Goal: Transaction & Acquisition: Purchase product/service

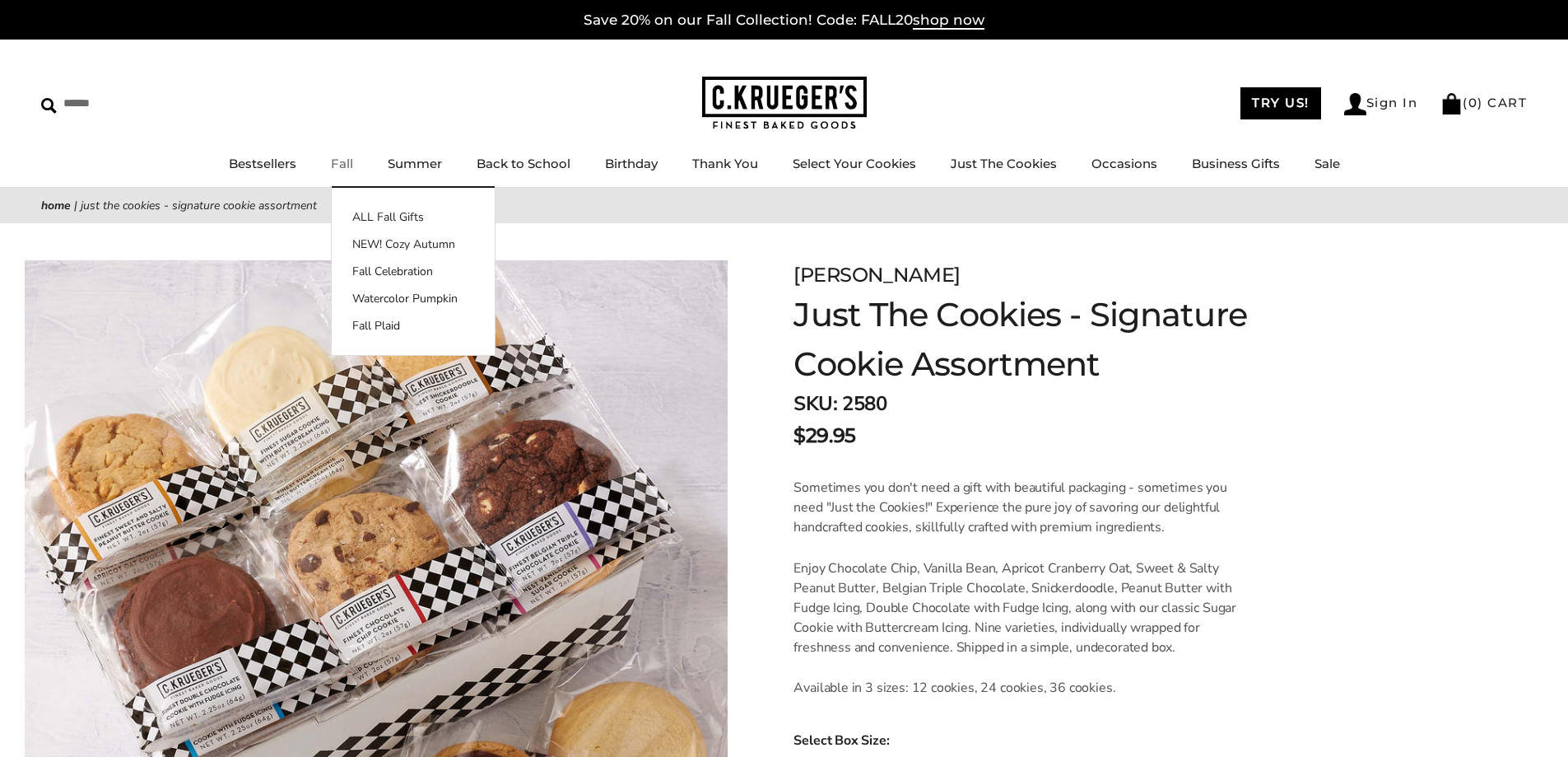
click at [339, 166] on link "Fall" at bounding box center [342, 163] width 22 height 16
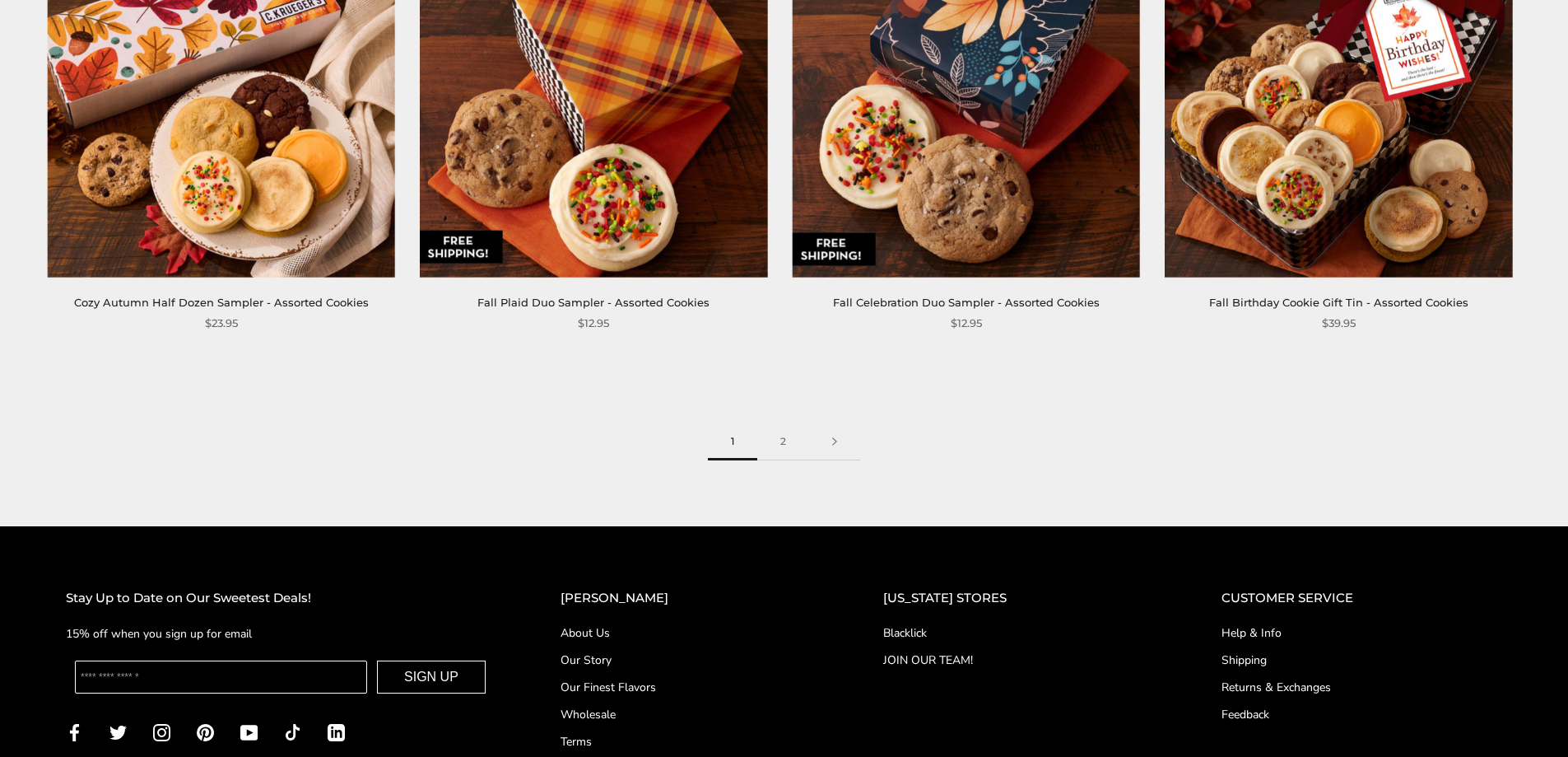
scroll to position [2687, 0]
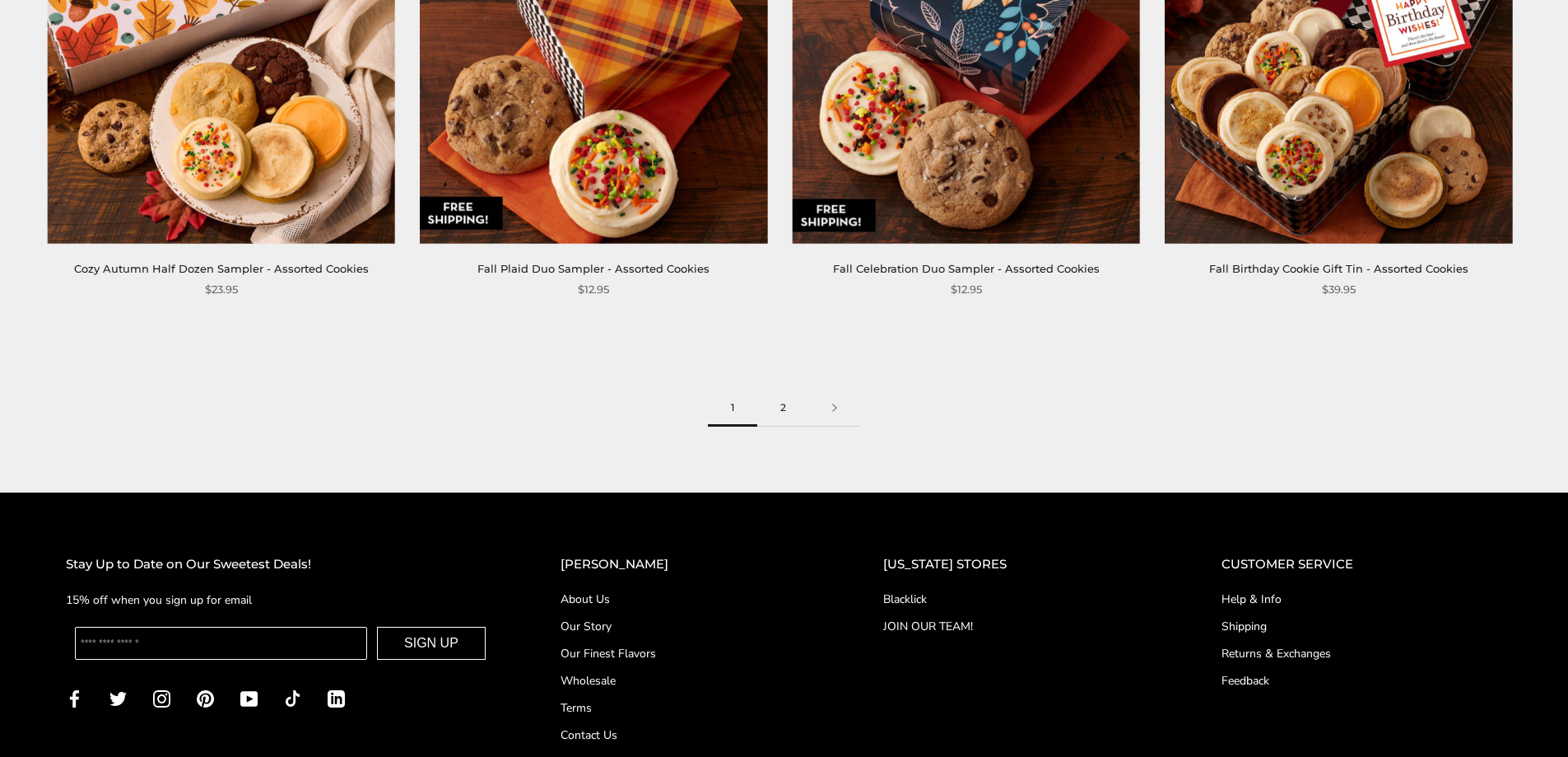
click at [787, 422] on link "2" at bounding box center [784, 408] width 52 height 37
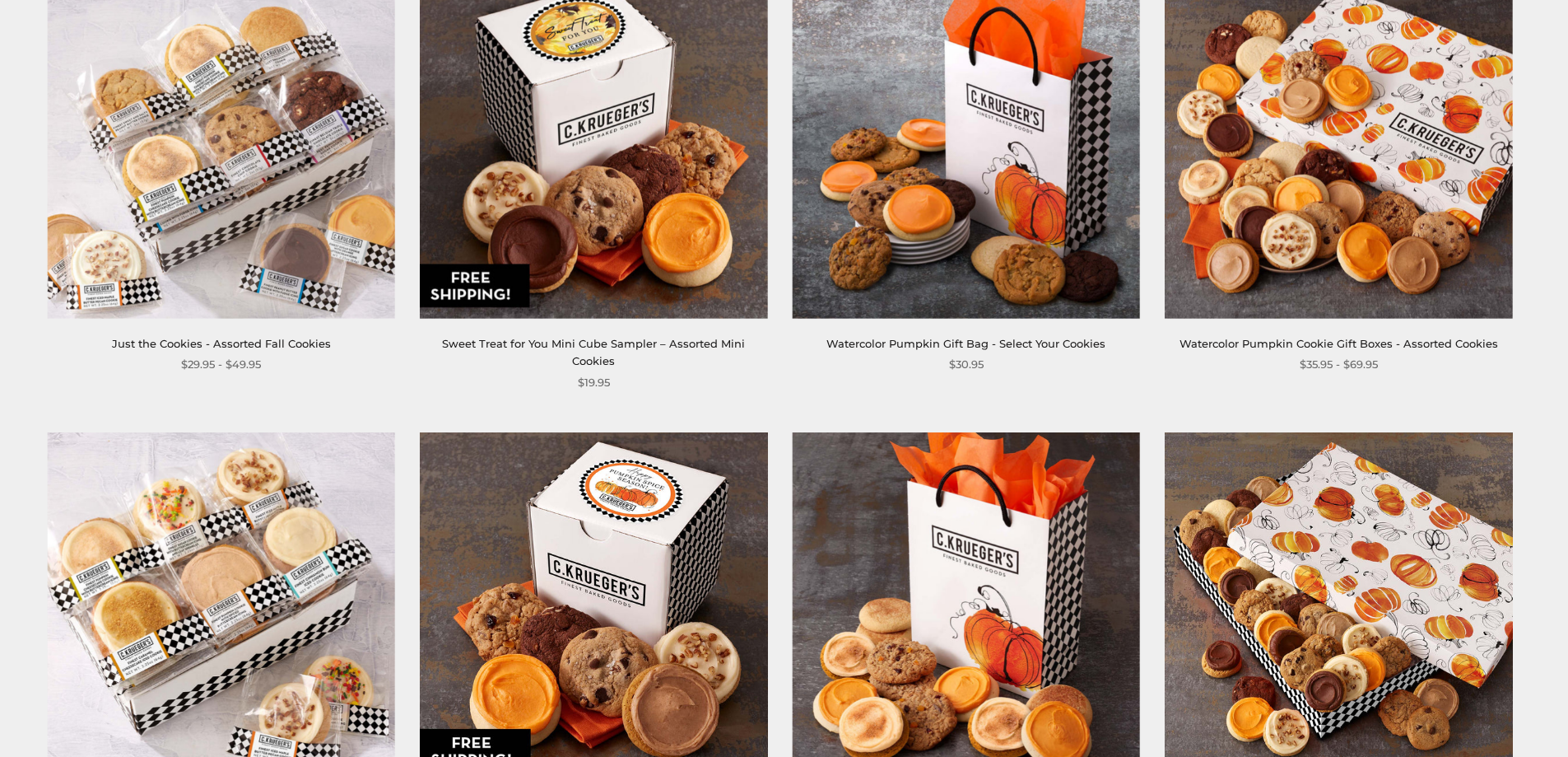
scroll to position [1250, 0]
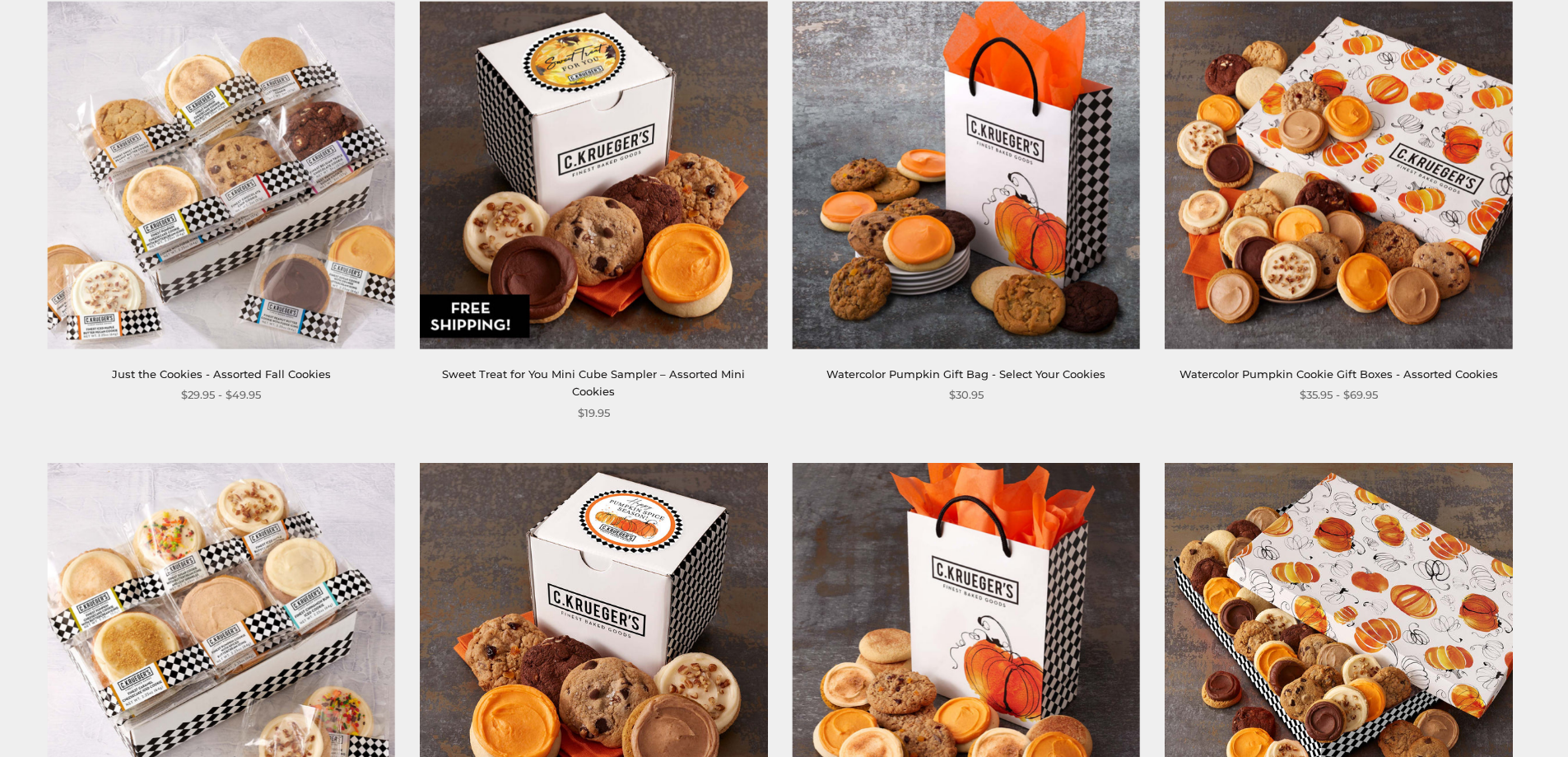
click at [247, 262] on img at bounding box center [221, 175] width 347 height 347
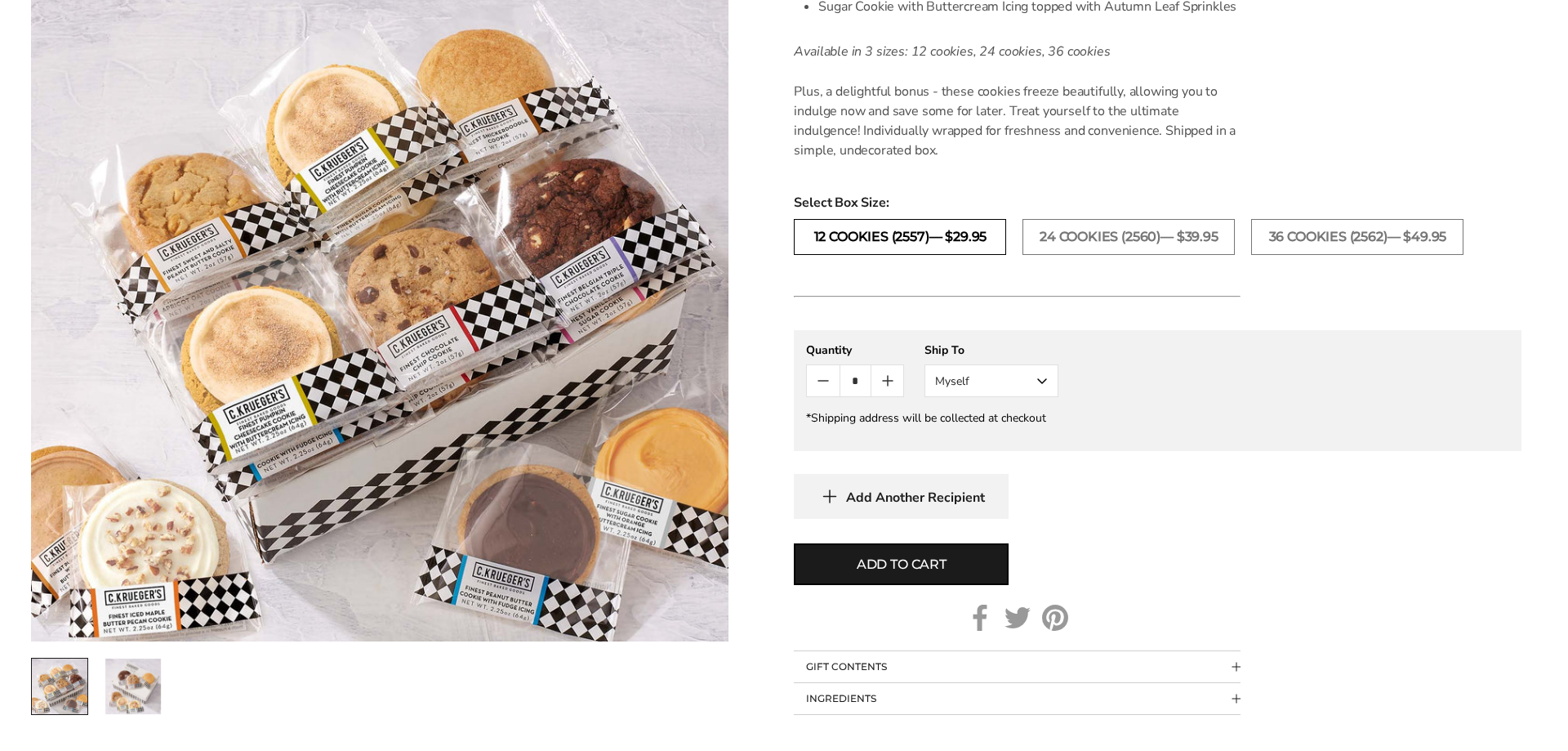
scroll to position [869, 0]
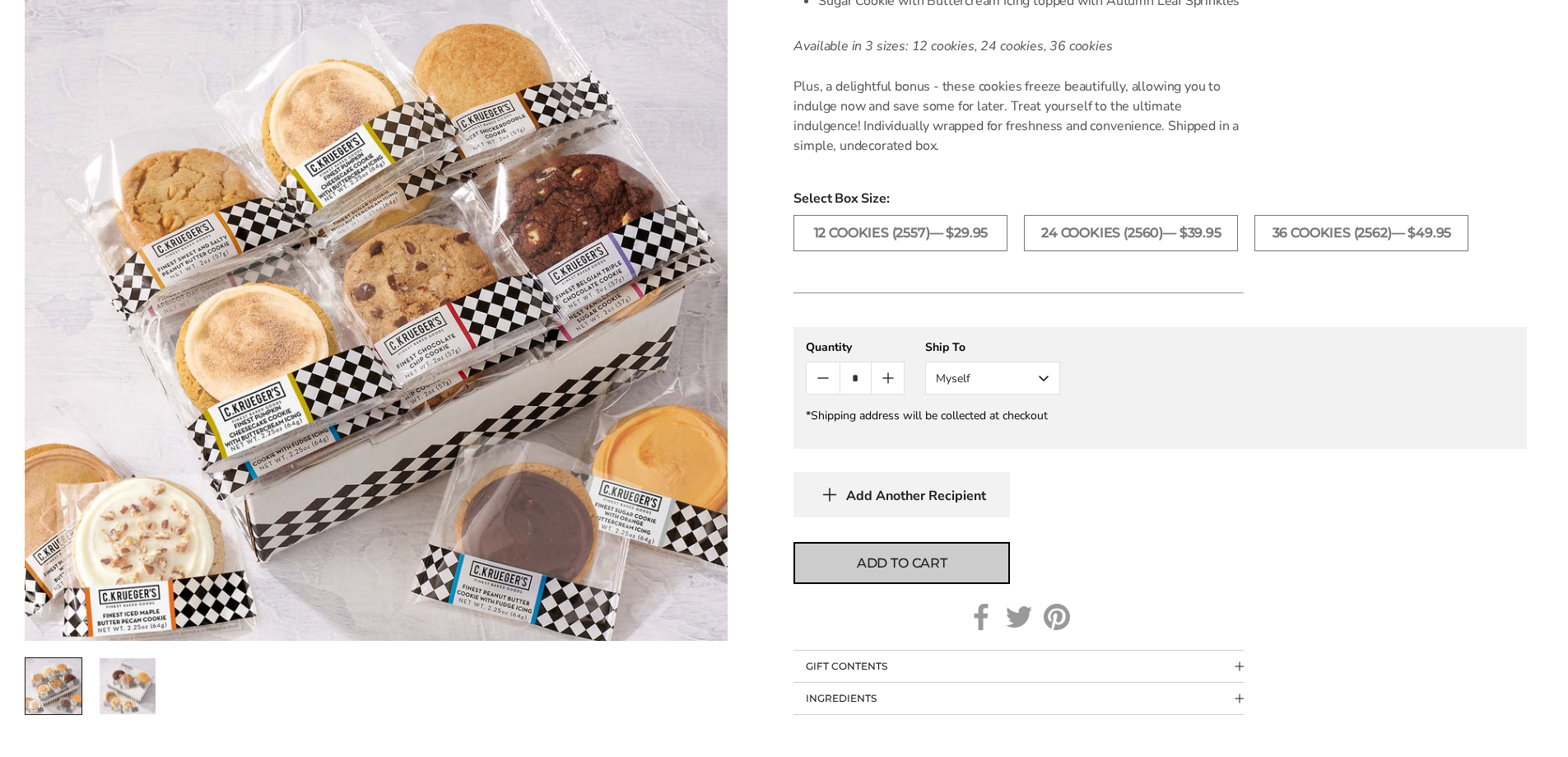
click at [861, 564] on span "Add to cart" at bounding box center [902, 563] width 91 height 20
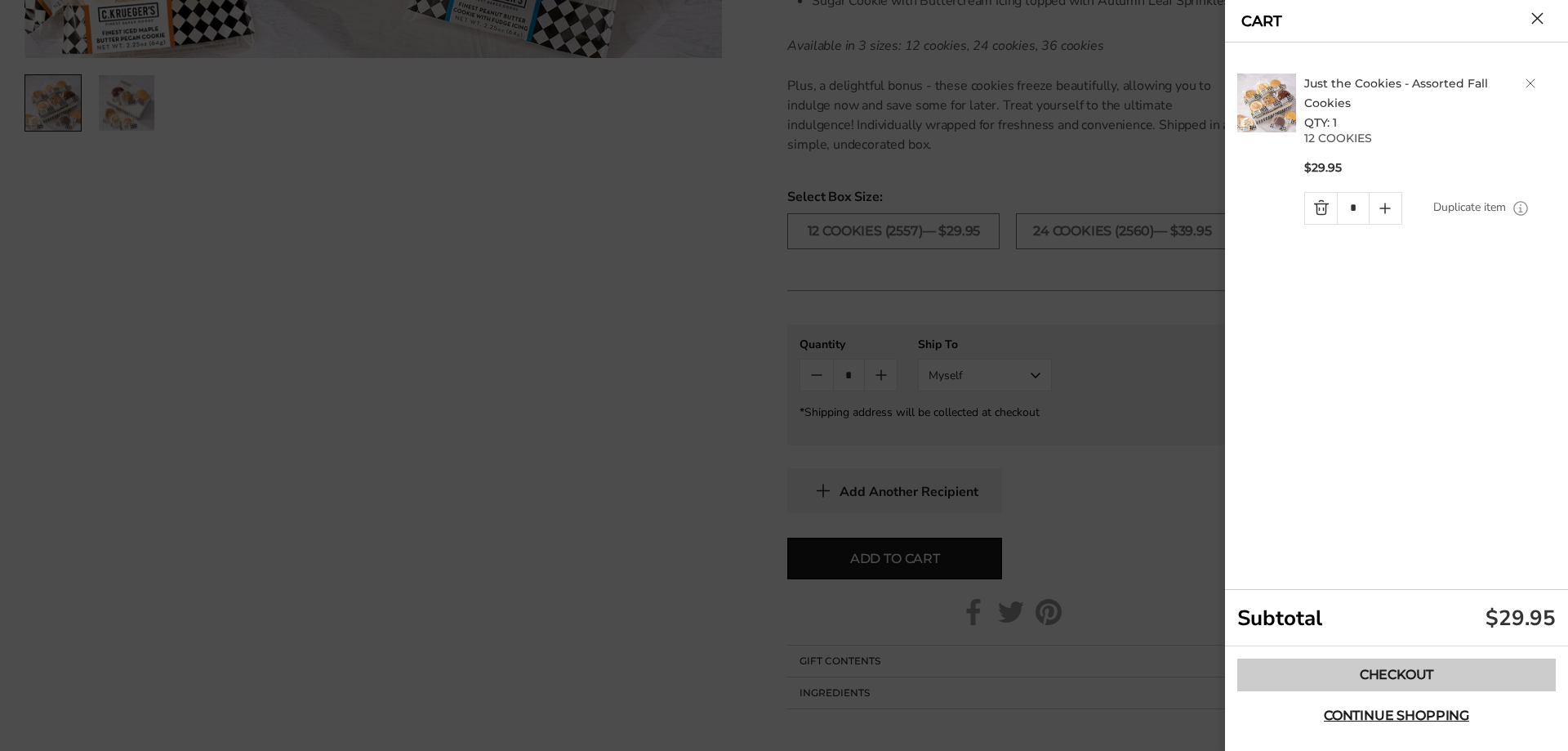
click at [1374, 673] on link "Checkout" at bounding box center [1397, 675] width 319 height 33
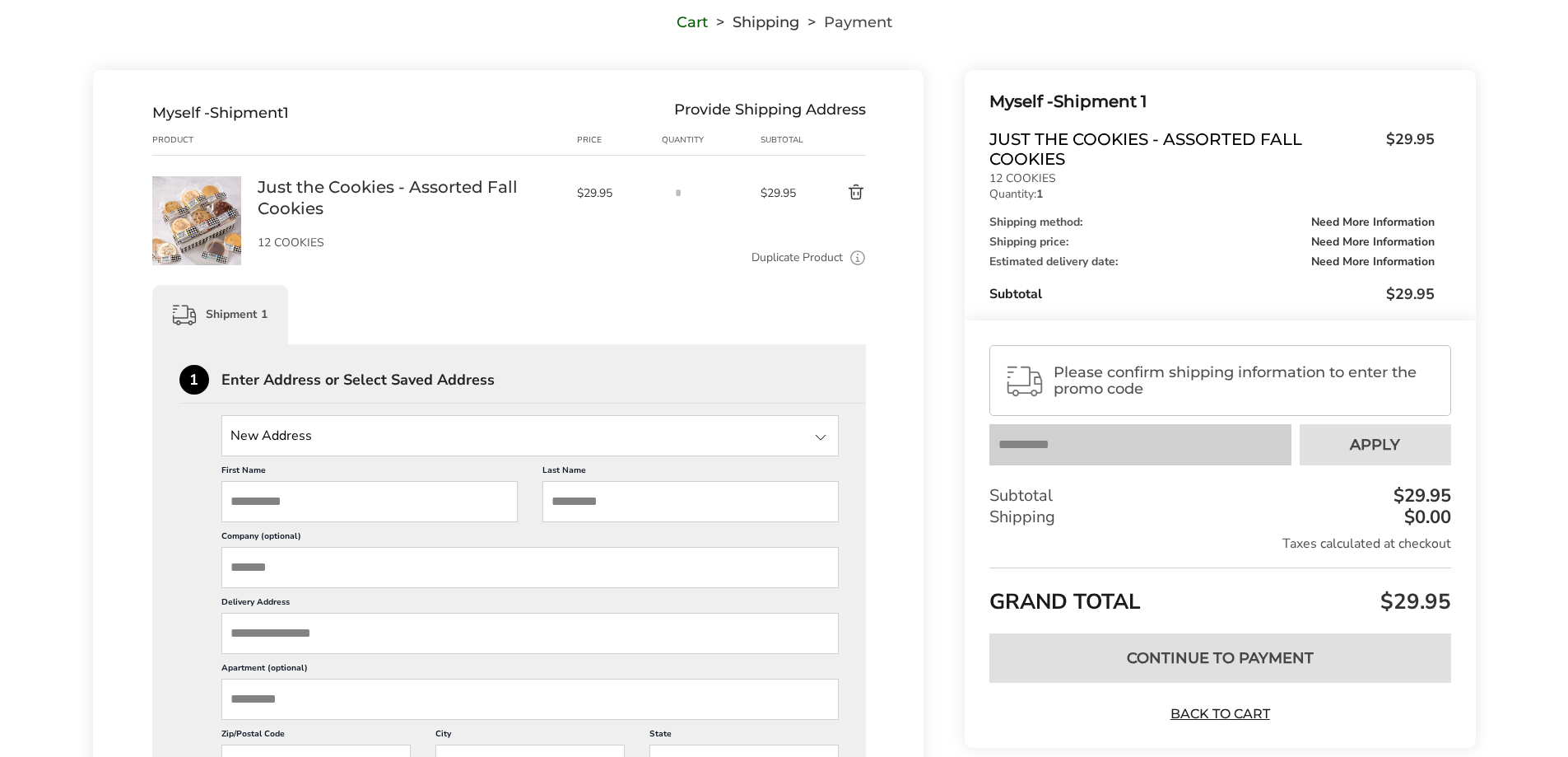
scroll to position [121, 0]
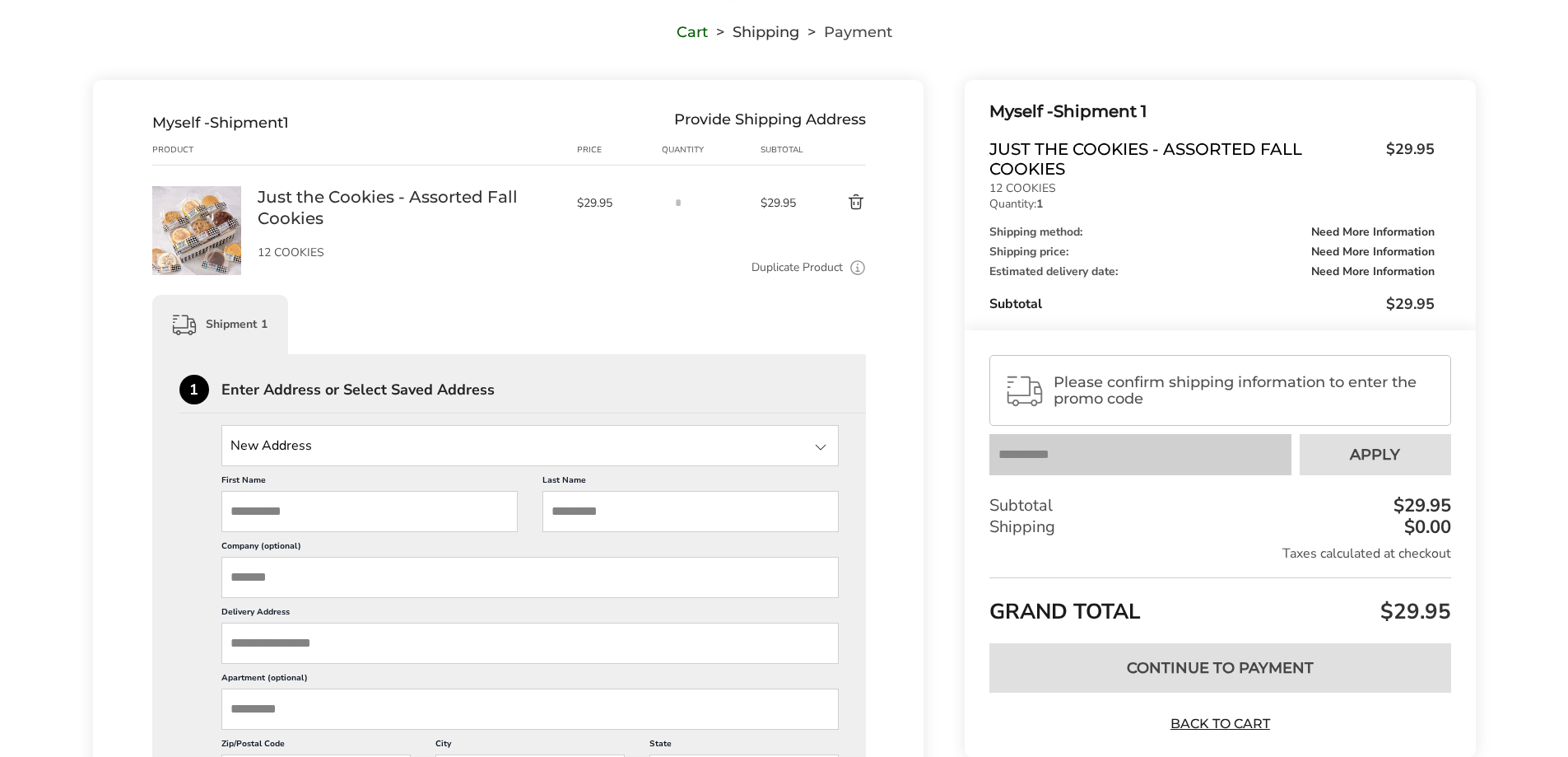
click at [341, 516] on input "First Name" at bounding box center [369, 512] width 296 height 41
type input "******"
click at [693, 501] on input "Last Name" at bounding box center [690, 512] width 296 height 41
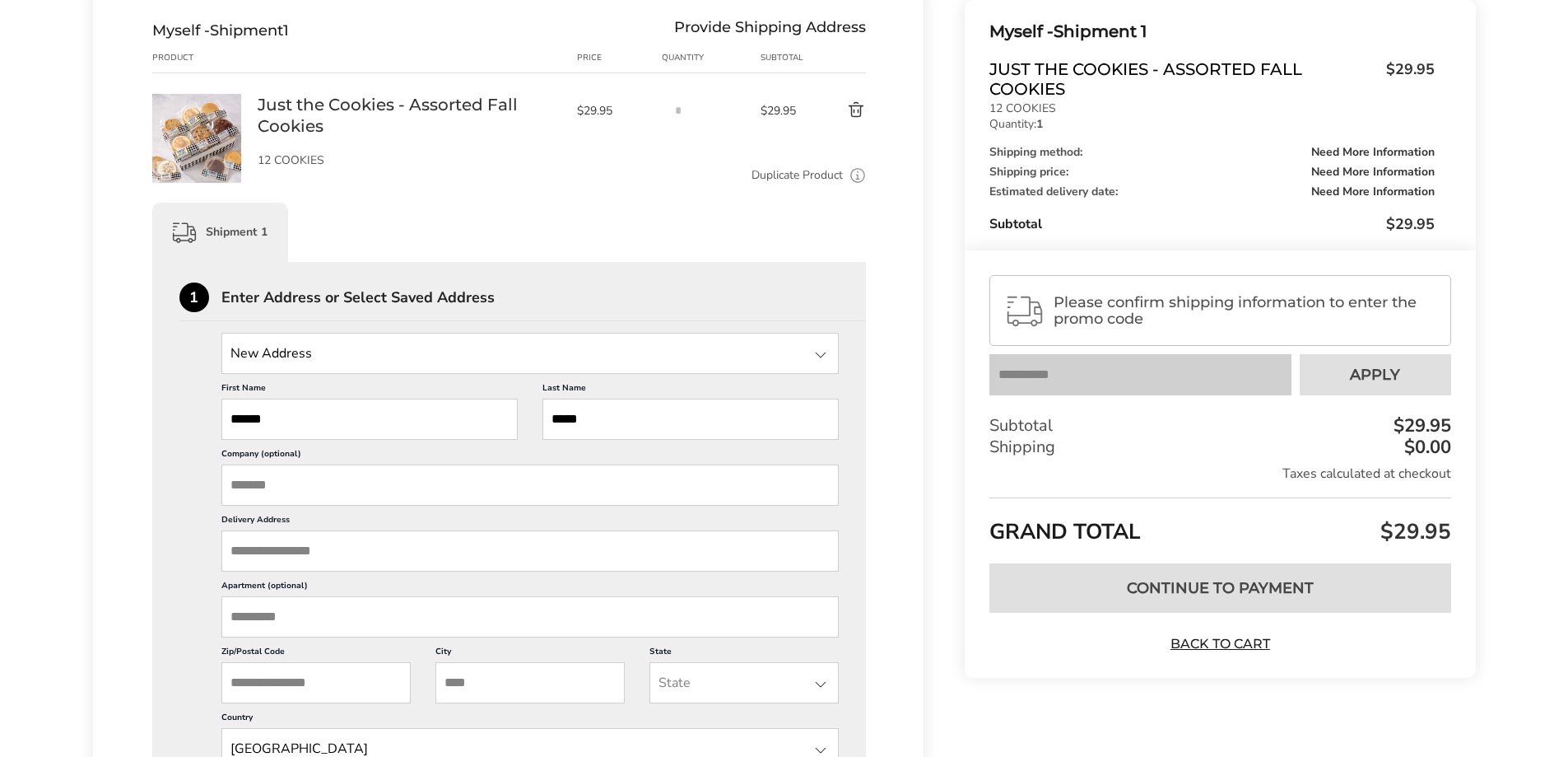
scroll to position [286, 0]
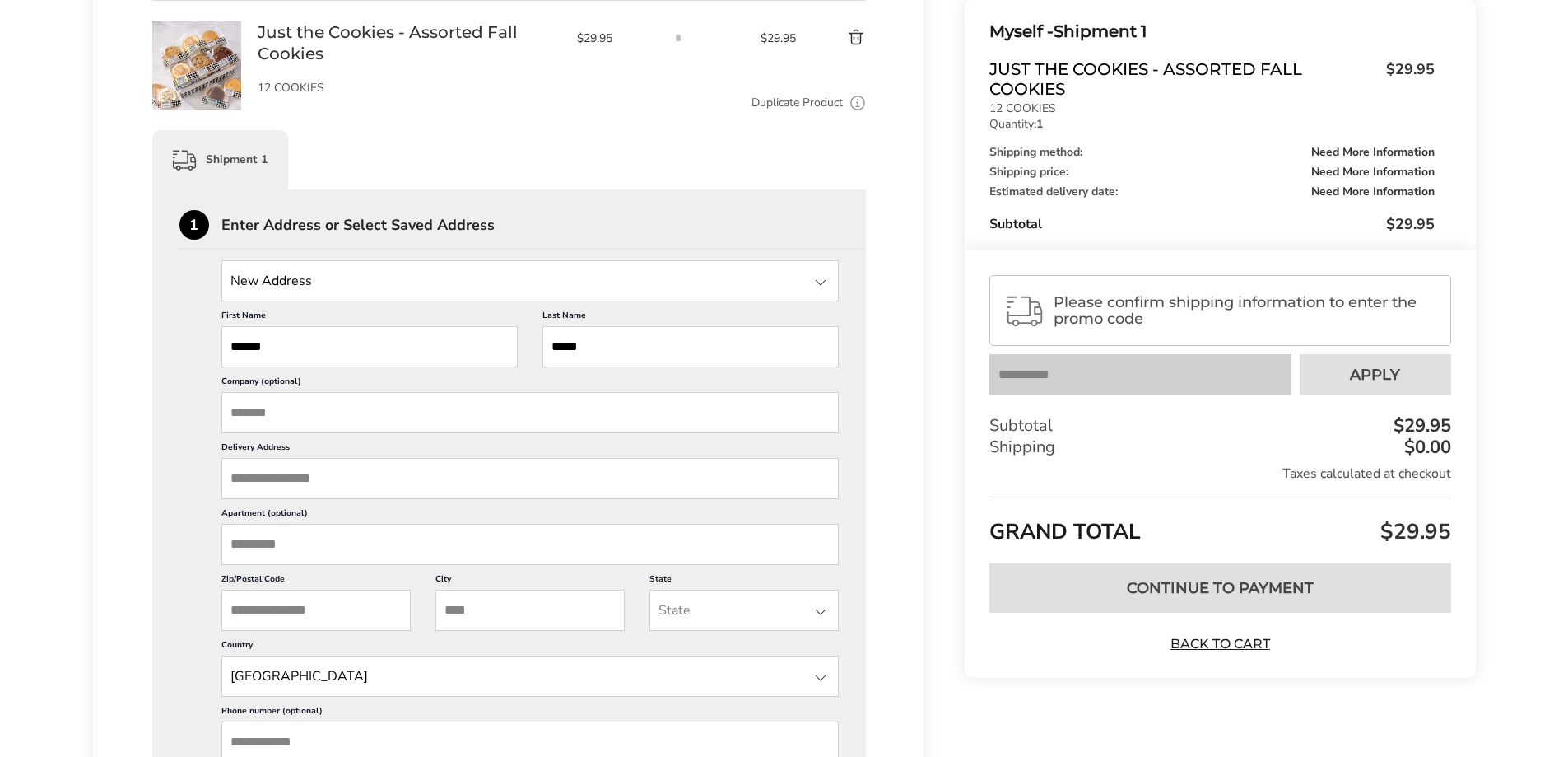
type input "*****"
click at [311, 407] on input "Company (optional)" at bounding box center [530, 413] width 619 height 41
click at [123, 440] on div "Myself - Shipment 1 Provide Shipping Address Product Price Quantity Subtotal 1 …" at bounding box center [509, 645] width 831 height 1460
click at [272, 463] on input "Delivery Address" at bounding box center [530, 479] width 619 height 41
click at [327, 515] on span "Conroe TX 77301" at bounding box center [373, 512] width 103 height 11
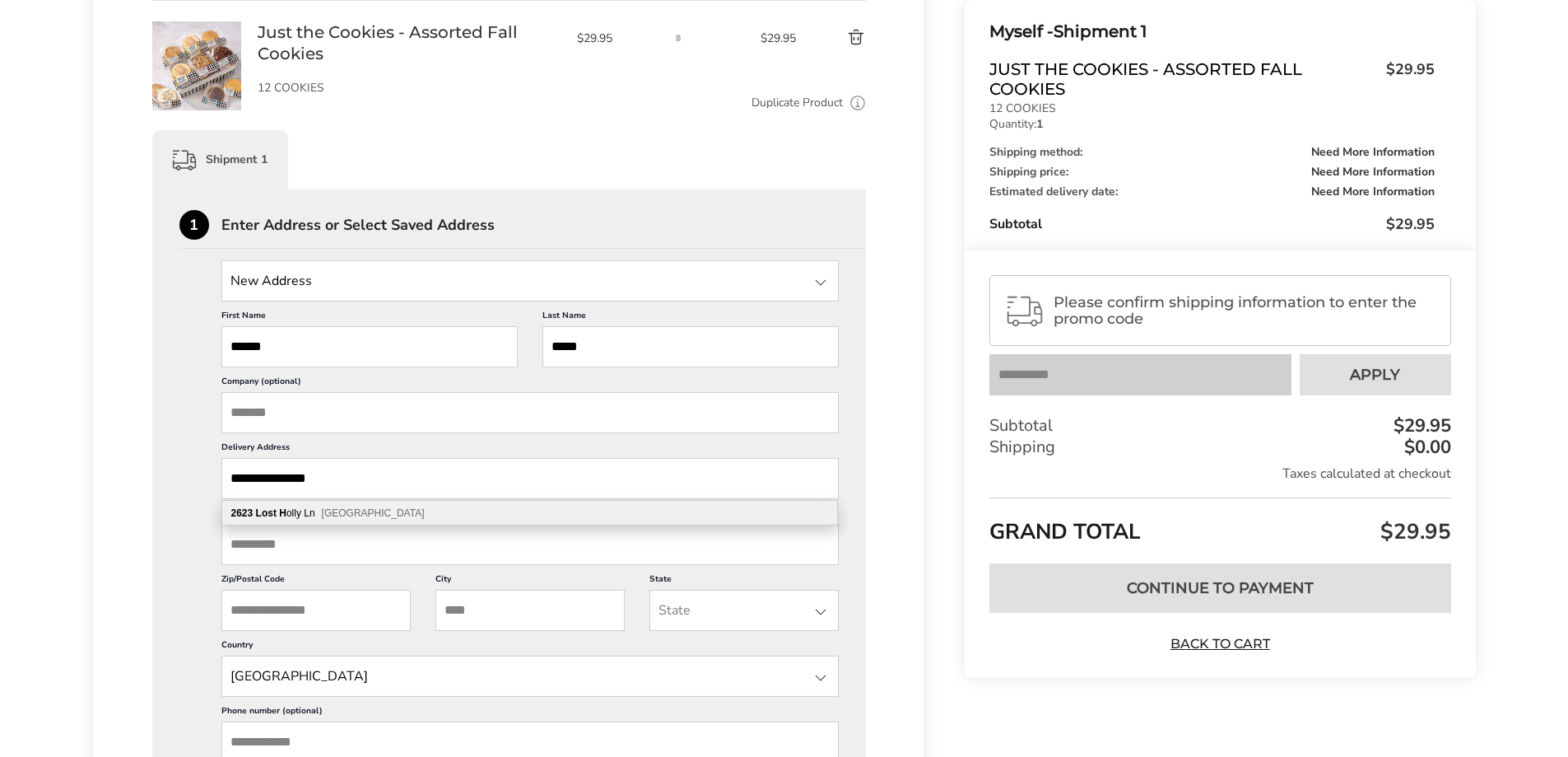
type input "**********"
type input "******"
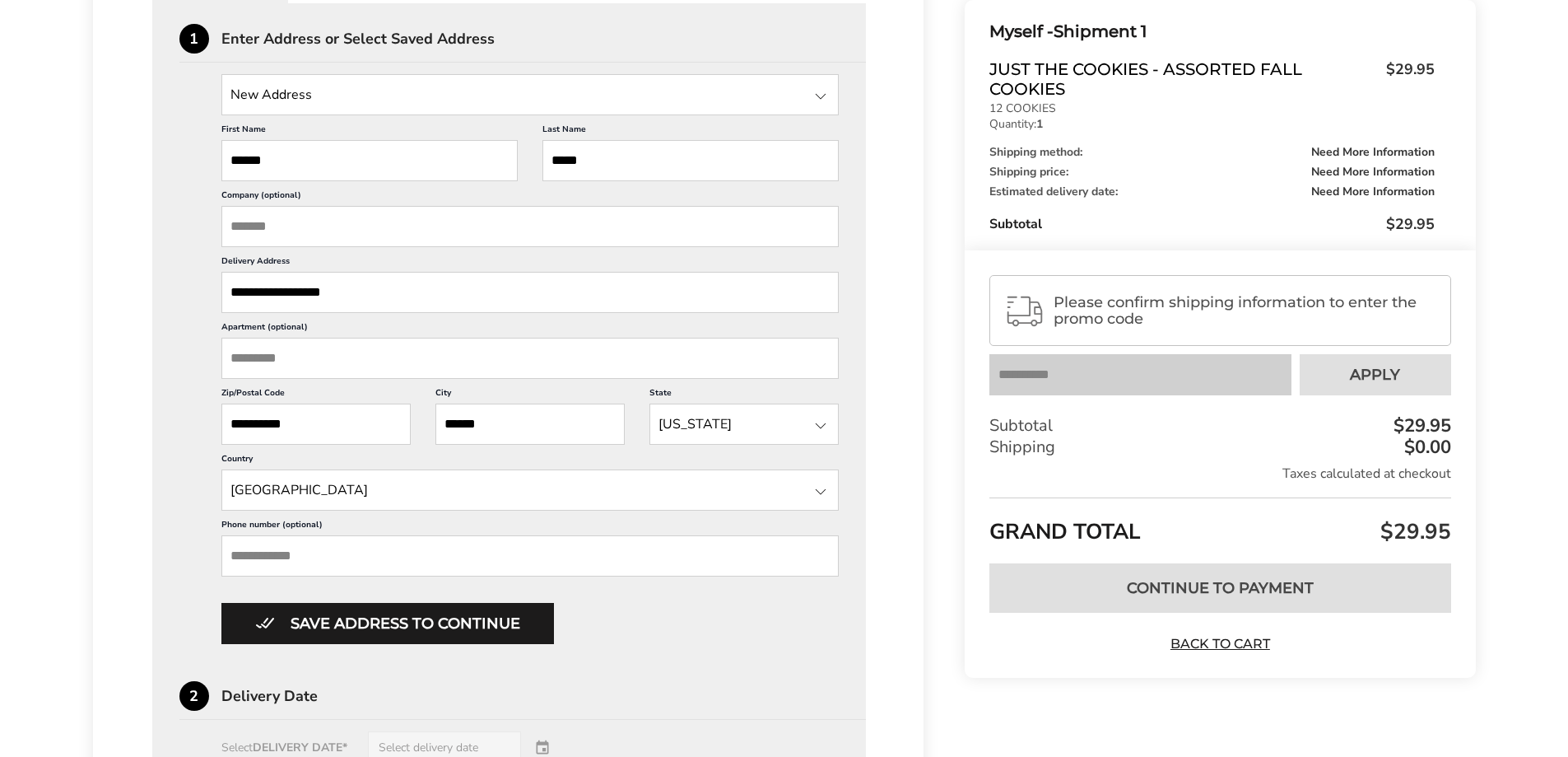
scroll to position [533, 0]
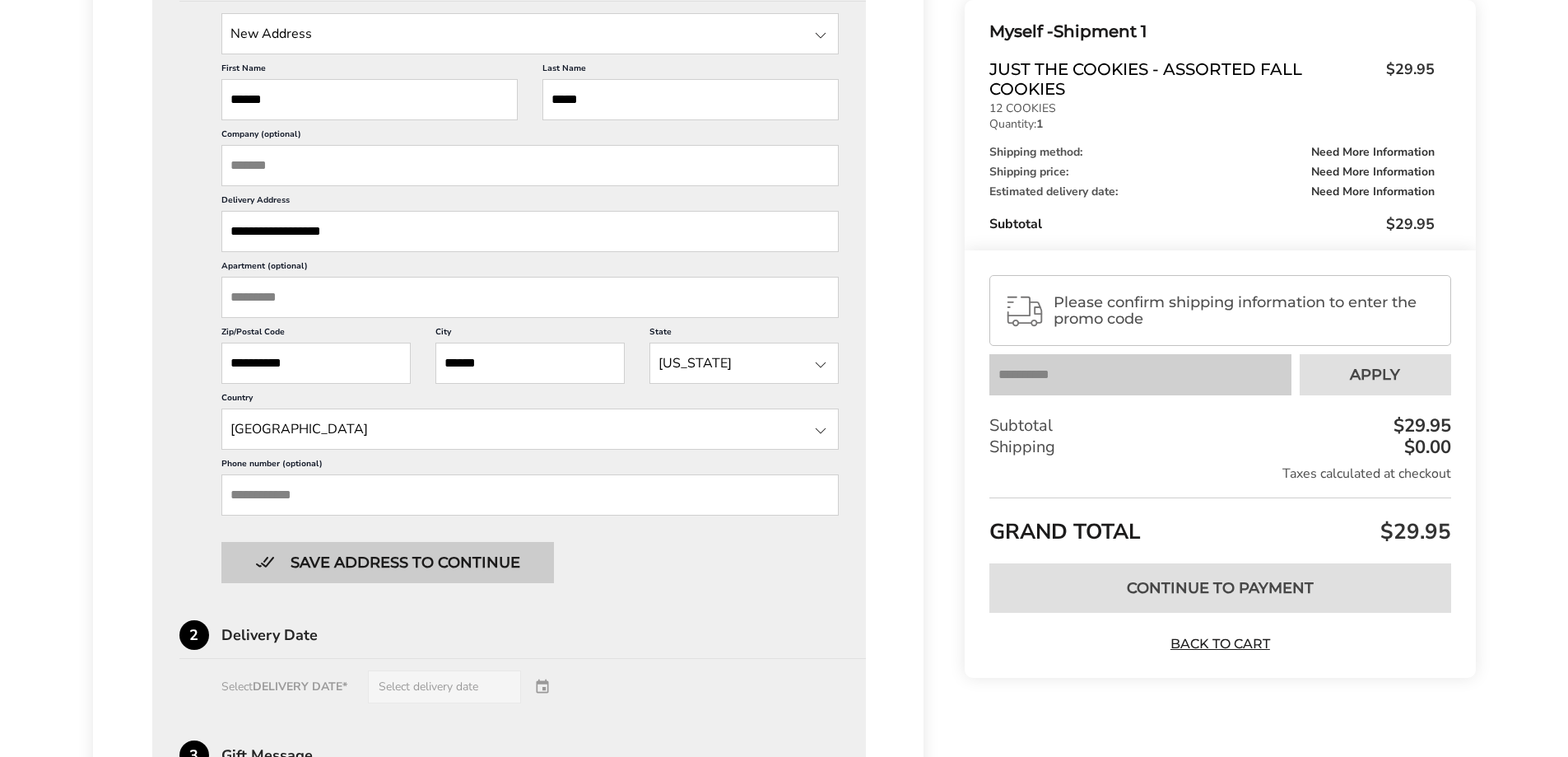
click at [450, 552] on button "Save address to continue" at bounding box center [387, 563] width 333 height 41
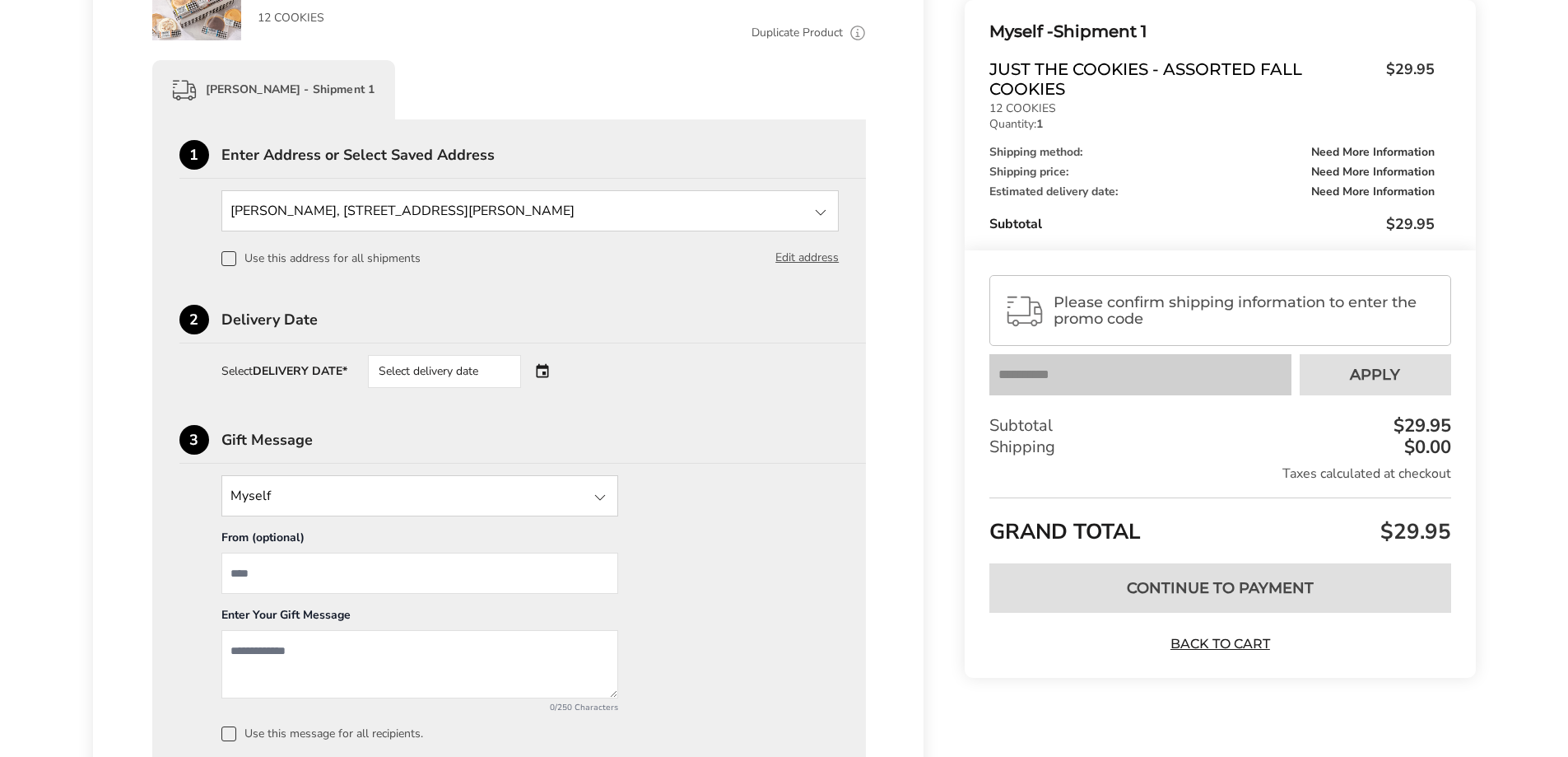
scroll to position [235, 0]
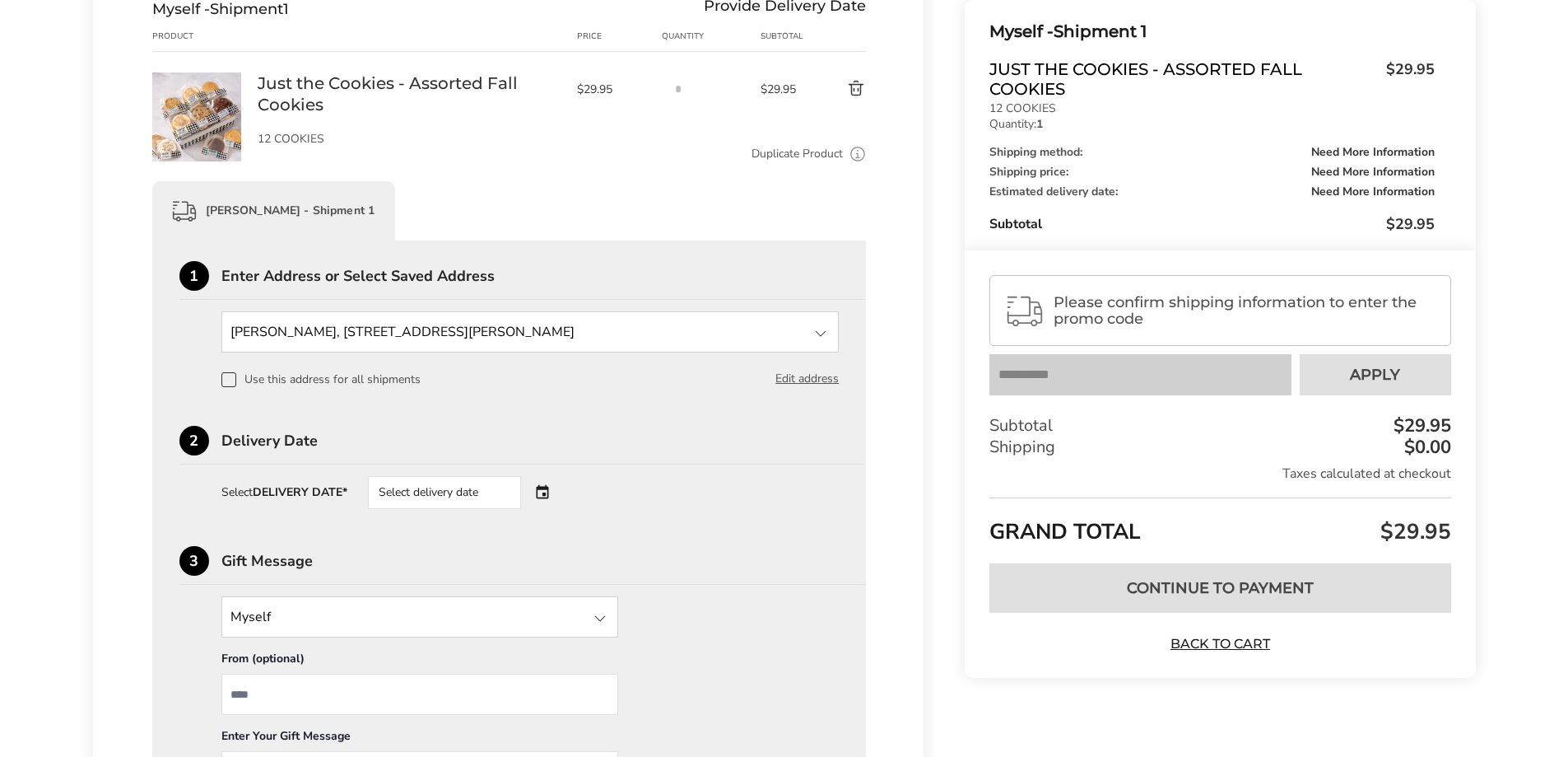
click at [533, 488] on div "Select delivery date" at bounding box center [467, 493] width 200 height 33
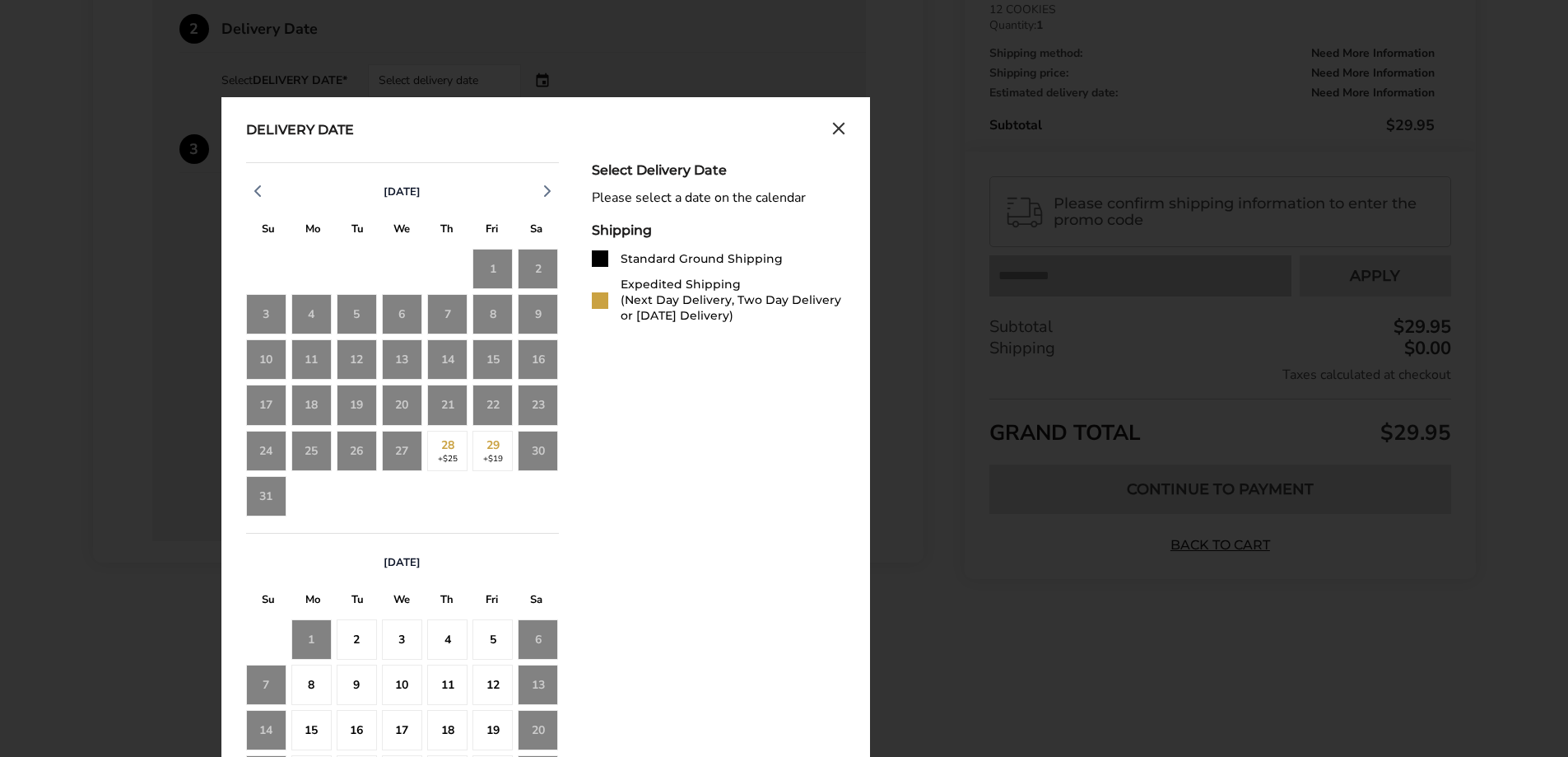
scroll to position [728, 0]
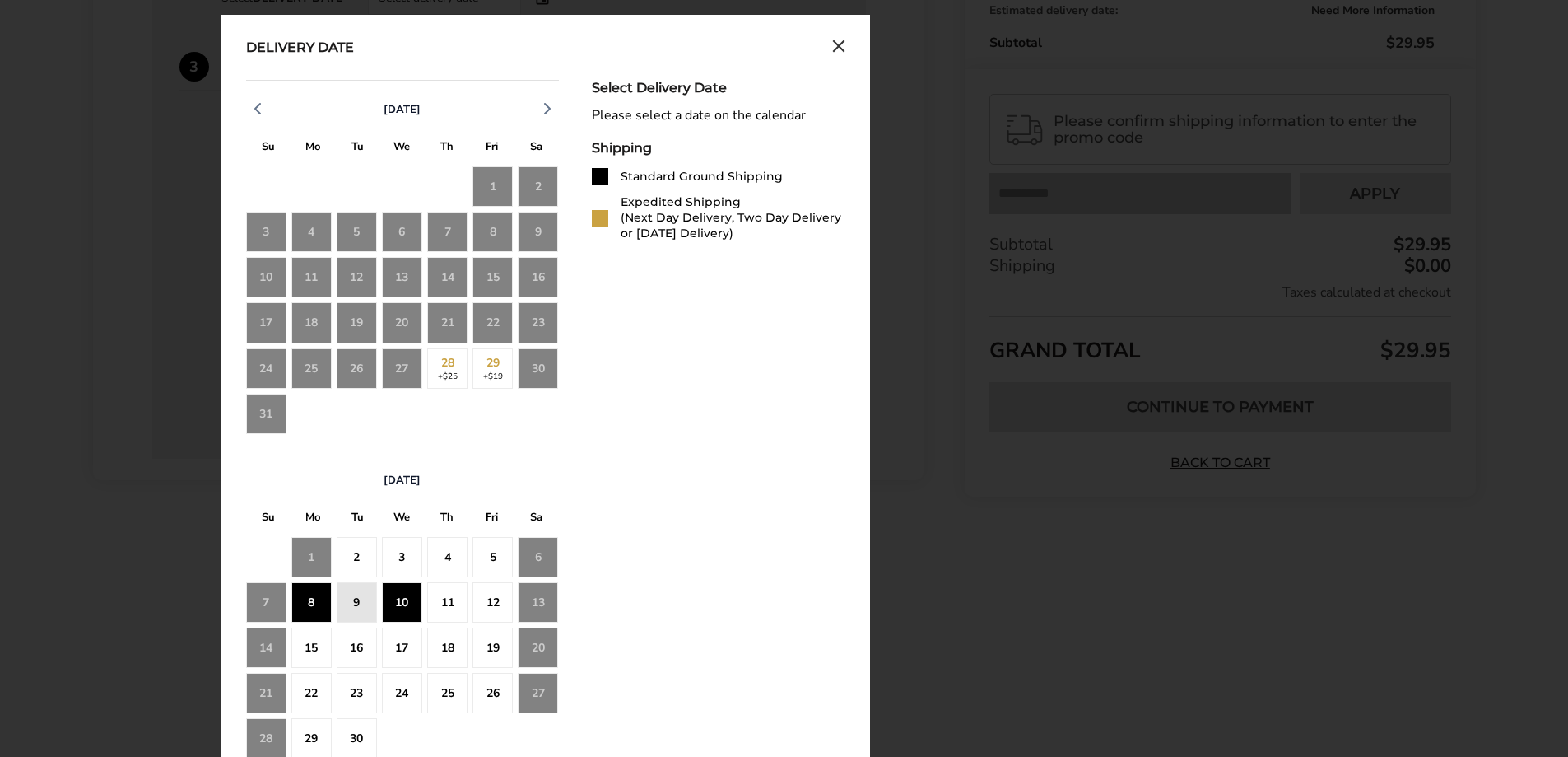
click at [404, 601] on div "10" at bounding box center [402, 602] width 41 height 41
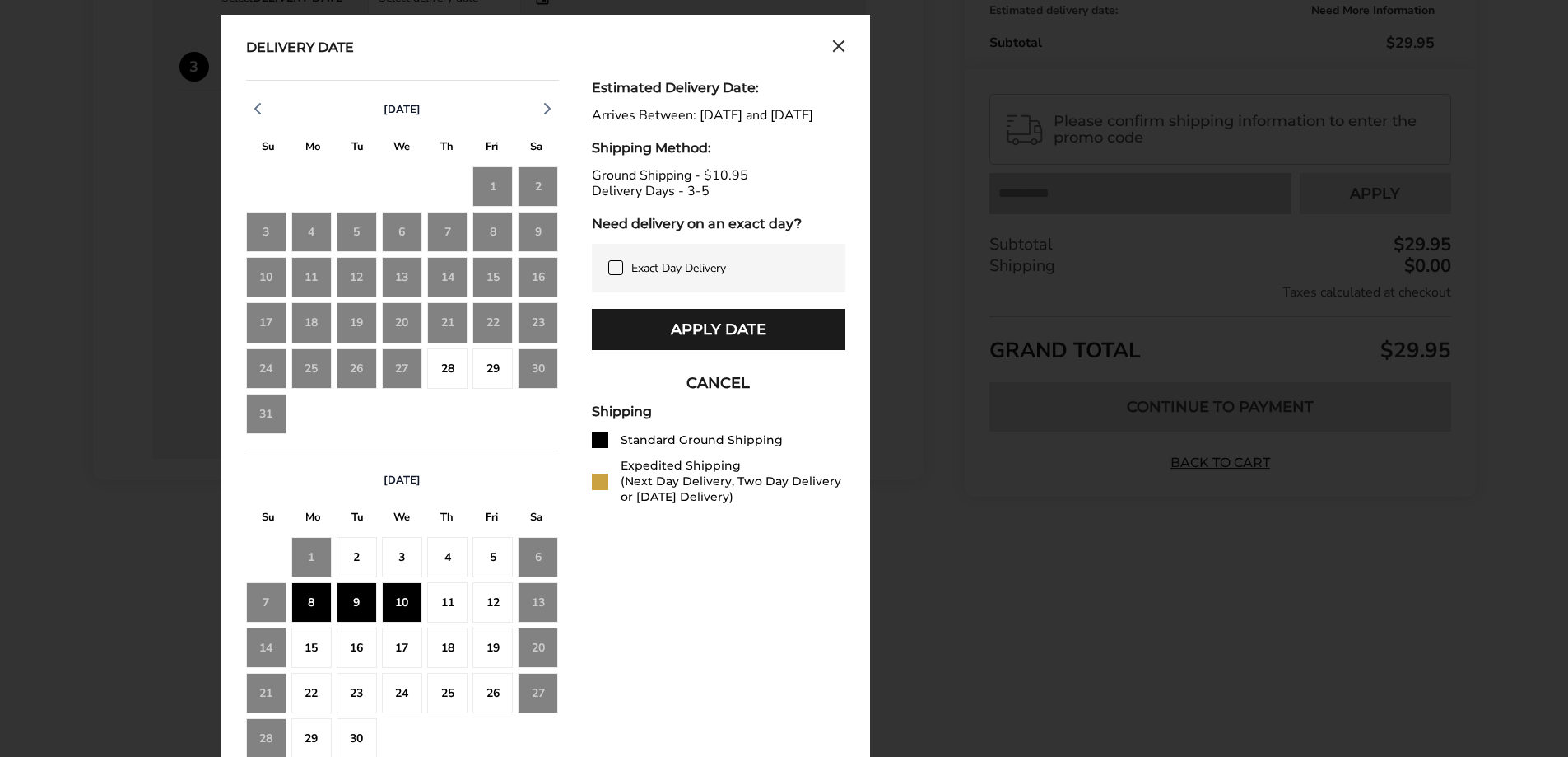
click at [392, 366] on div "27" at bounding box center [402, 368] width 41 height 41
click at [708, 398] on button "CANCEL" at bounding box center [718, 383] width 253 height 41
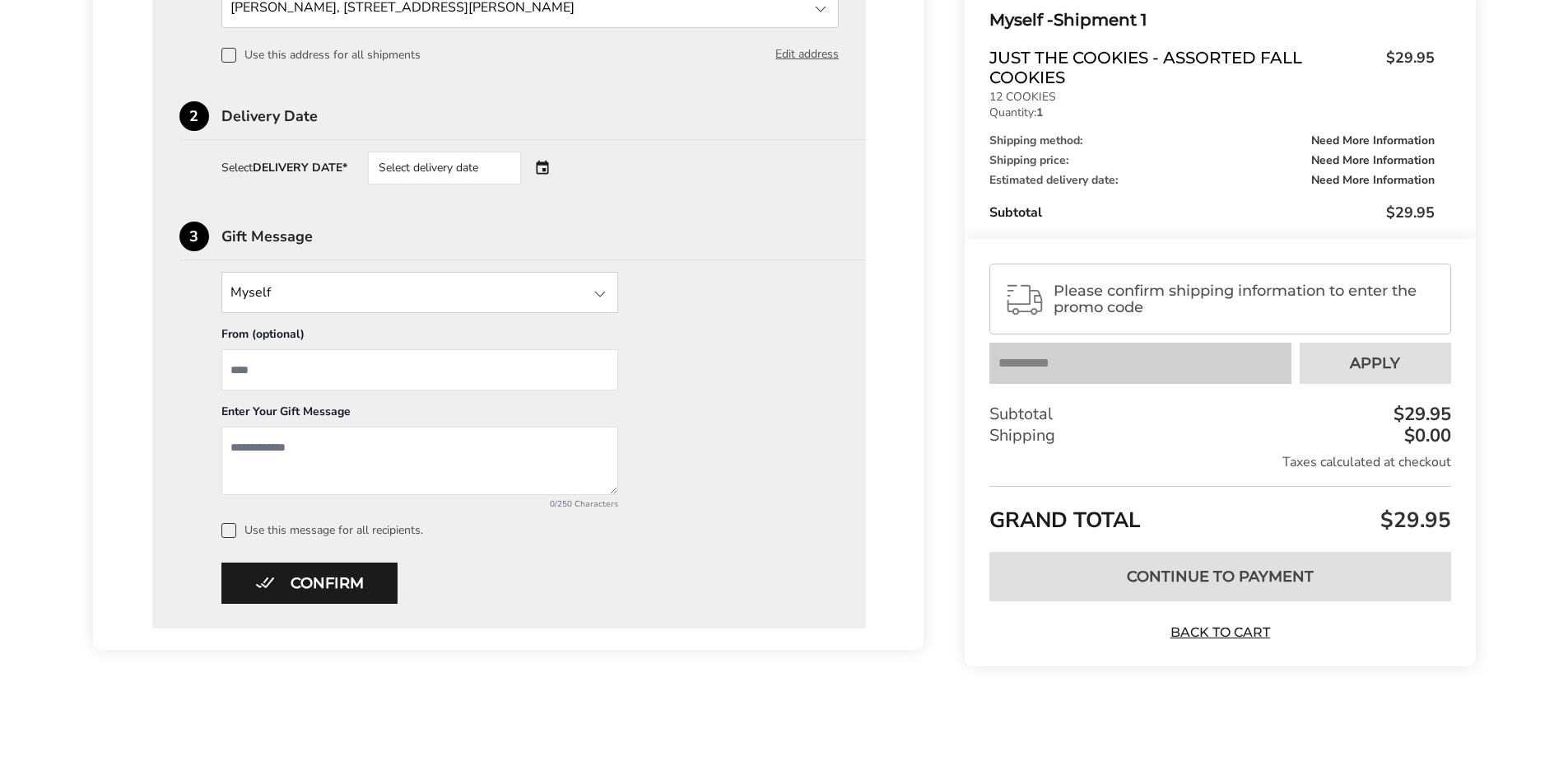
scroll to position [559, 0]
click at [543, 164] on div "Select delivery date" at bounding box center [467, 168] width 200 height 33
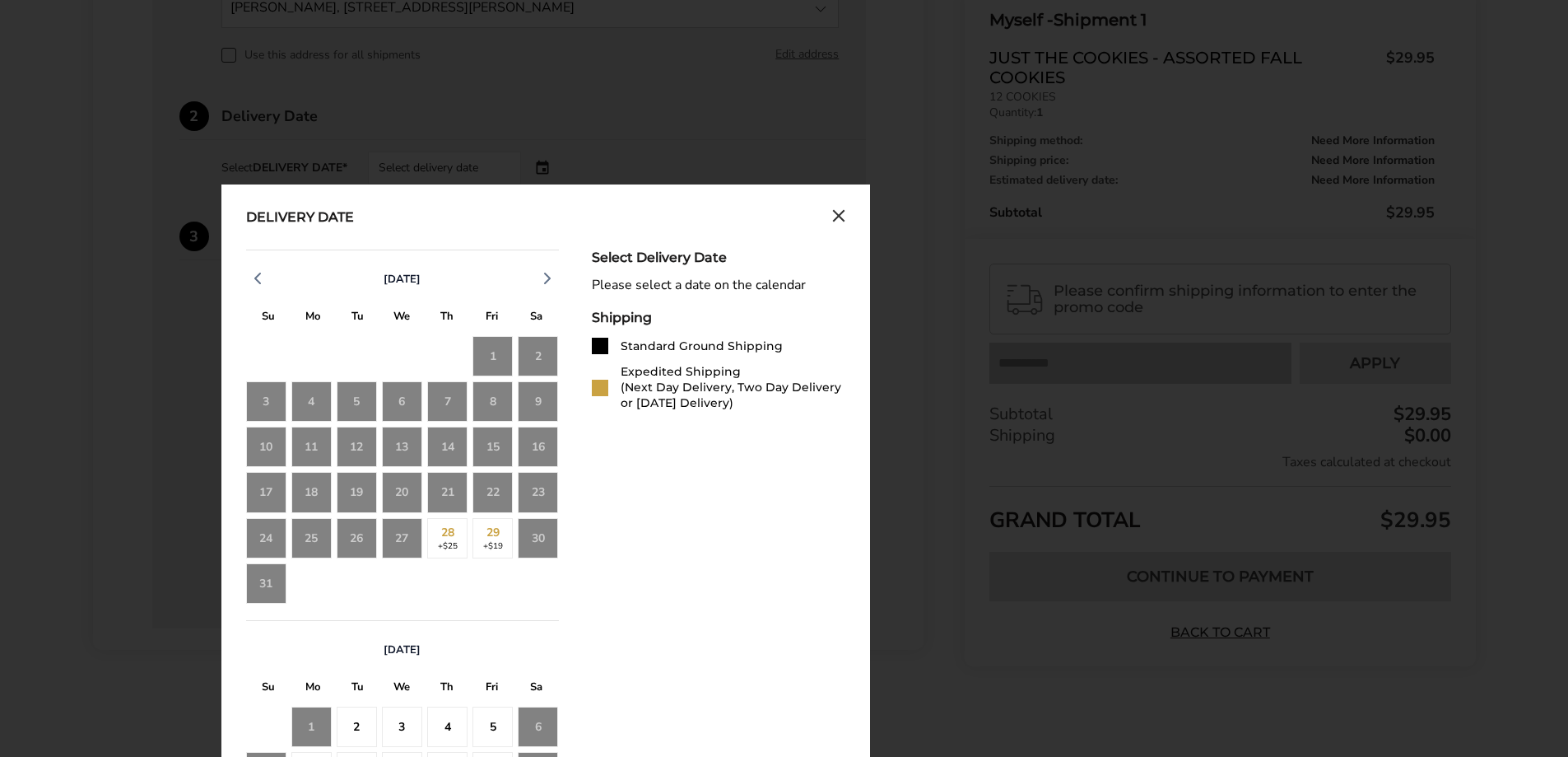
click at [394, 485] on div "20" at bounding box center [402, 492] width 41 height 41
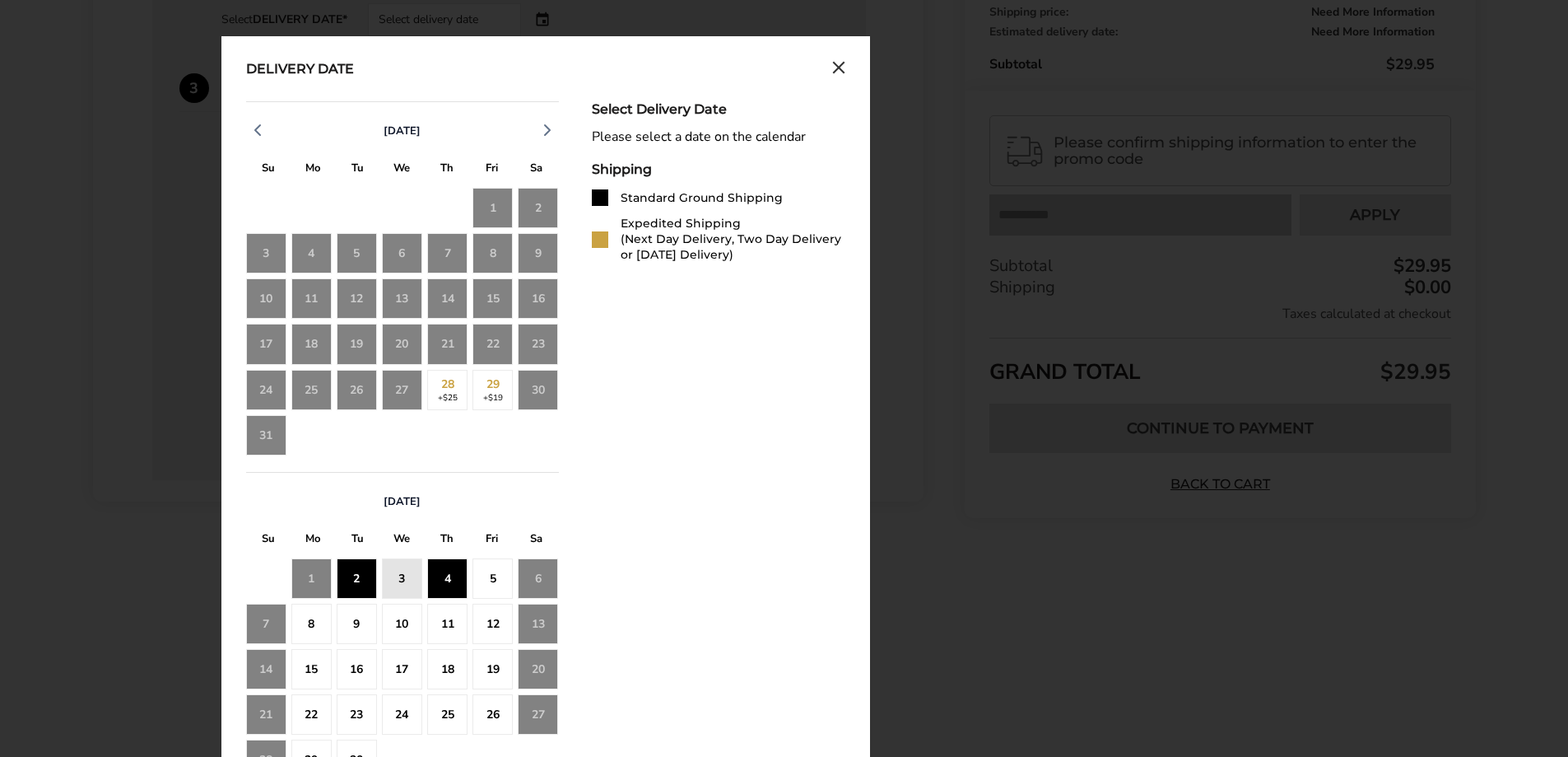
scroll to position [724, 0]
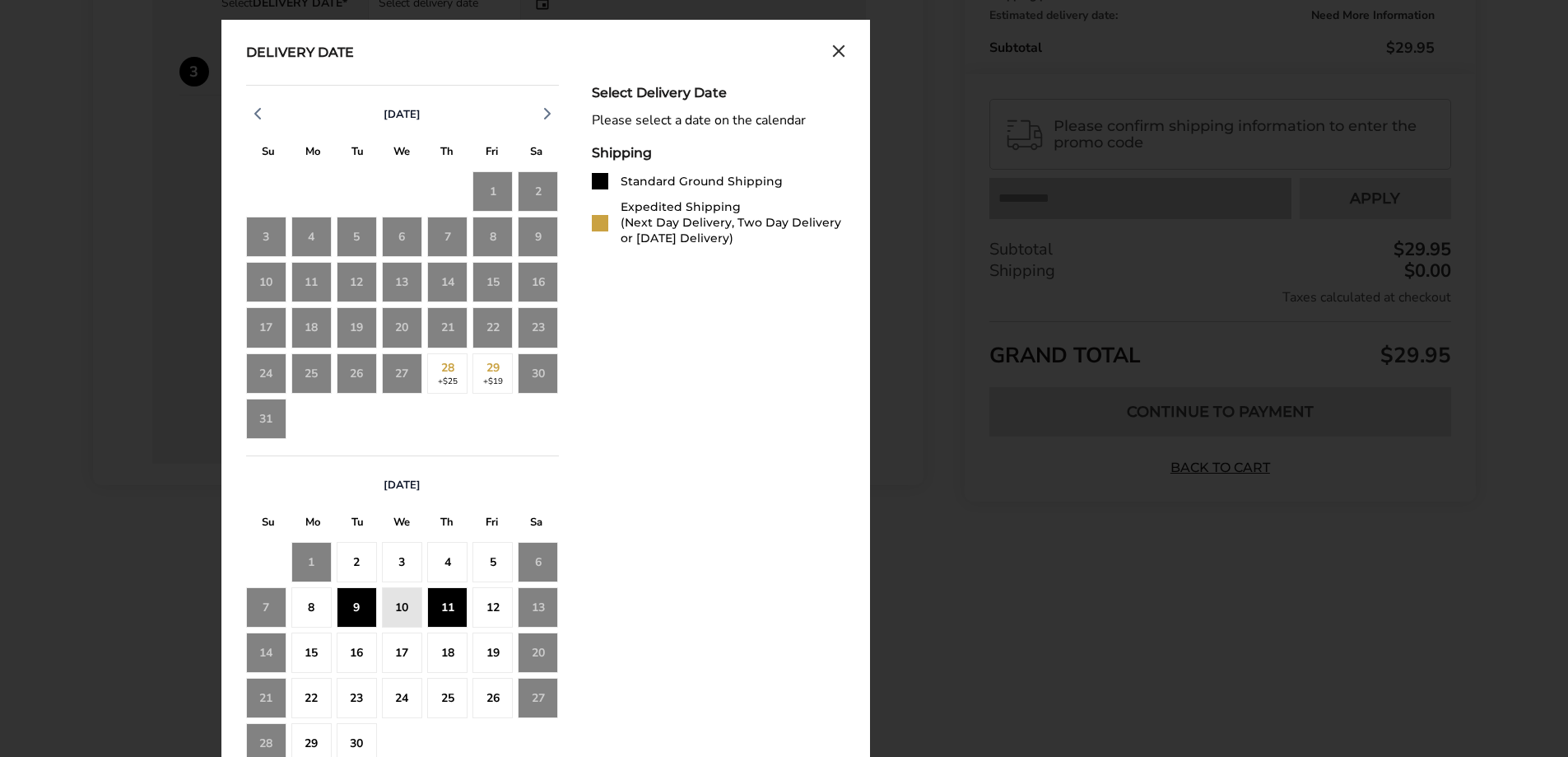
click at [429, 609] on div "11" at bounding box center [448, 607] width 41 height 41
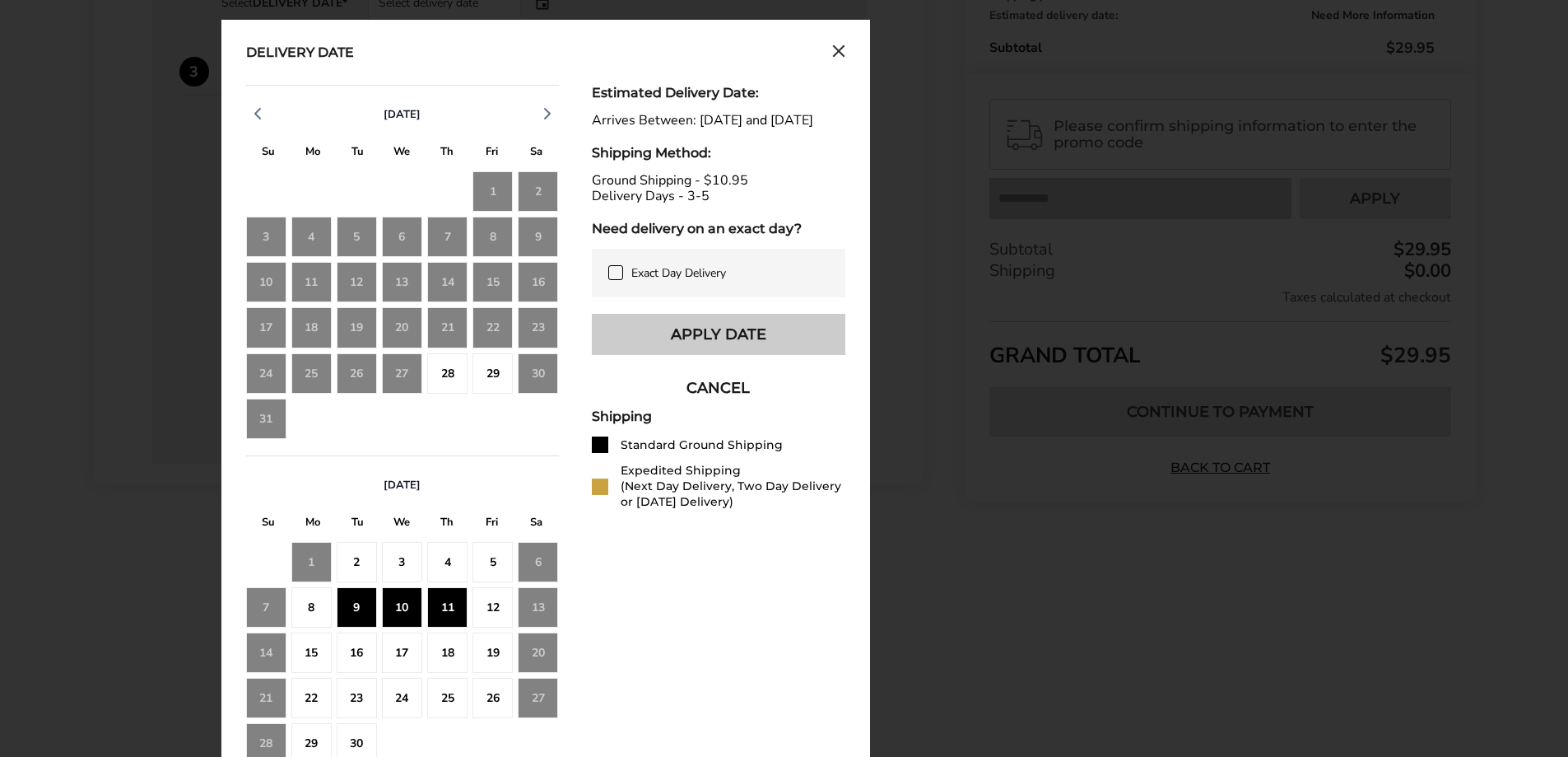
click at [811, 347] on button "Apply Date" at bounding box center [718, 334] width 253 height 41
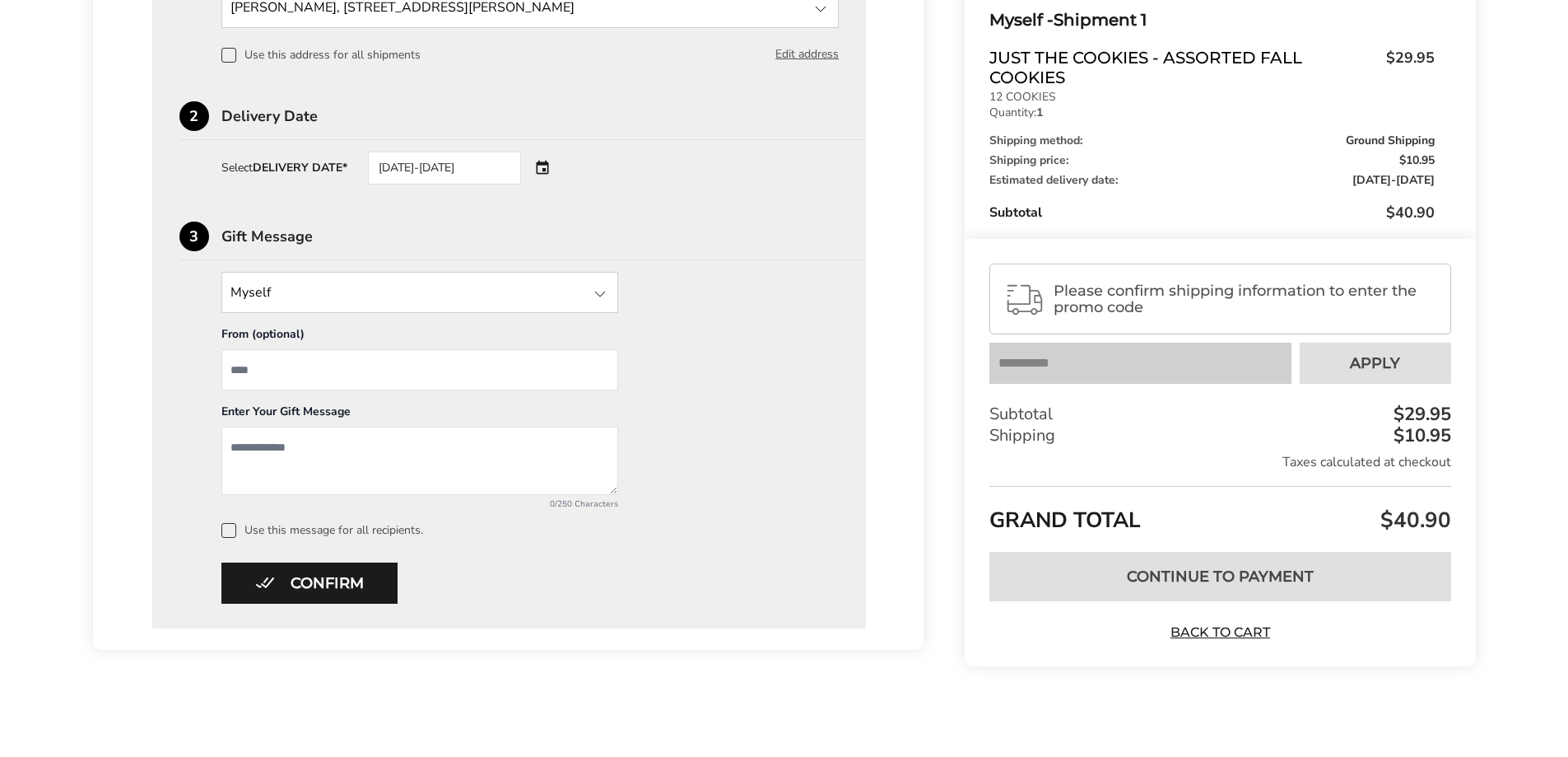
scroll to position [559, 0]
click at [299, 586] on button "Confirm" at bounding box center [309, 583] width 176 height 41
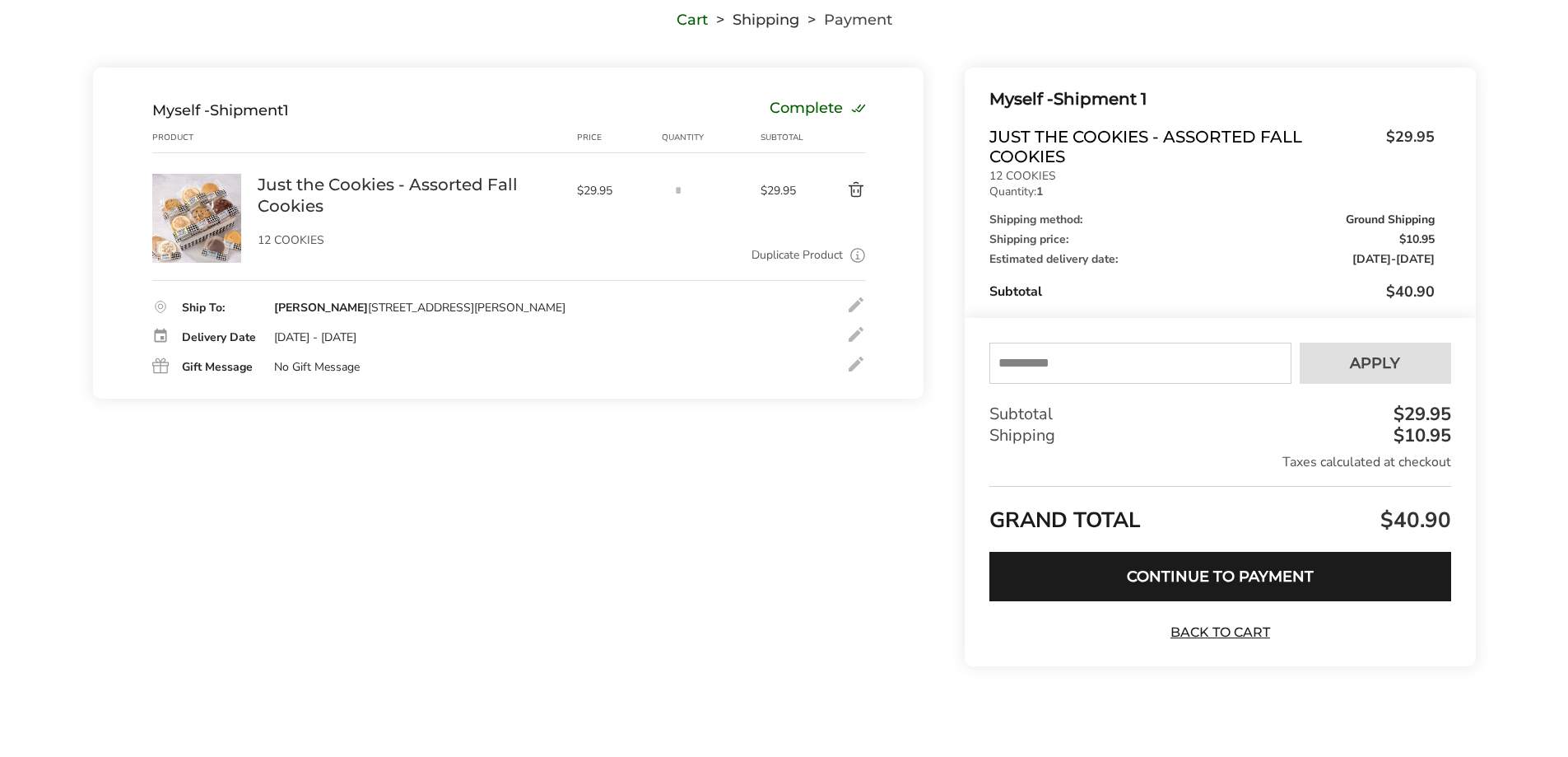
click at [1082, 352] on input "text" at bounding box center [1139, 363] width 302 height 41
type input "******"
click at [1346, 382] on button "Apply" at bounding box center [1375, 363] width 151 height 41
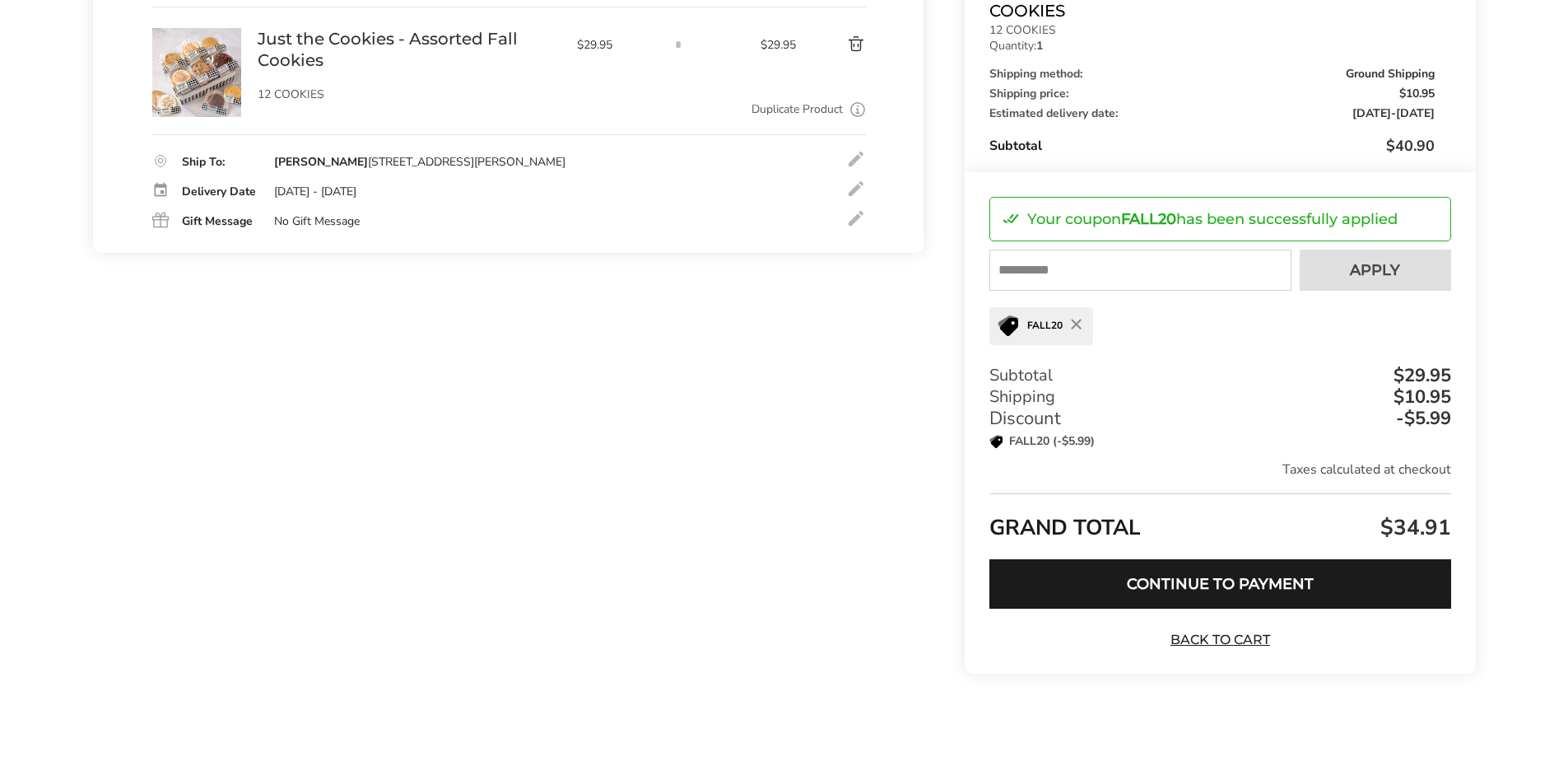
scroll to position [287, 0]
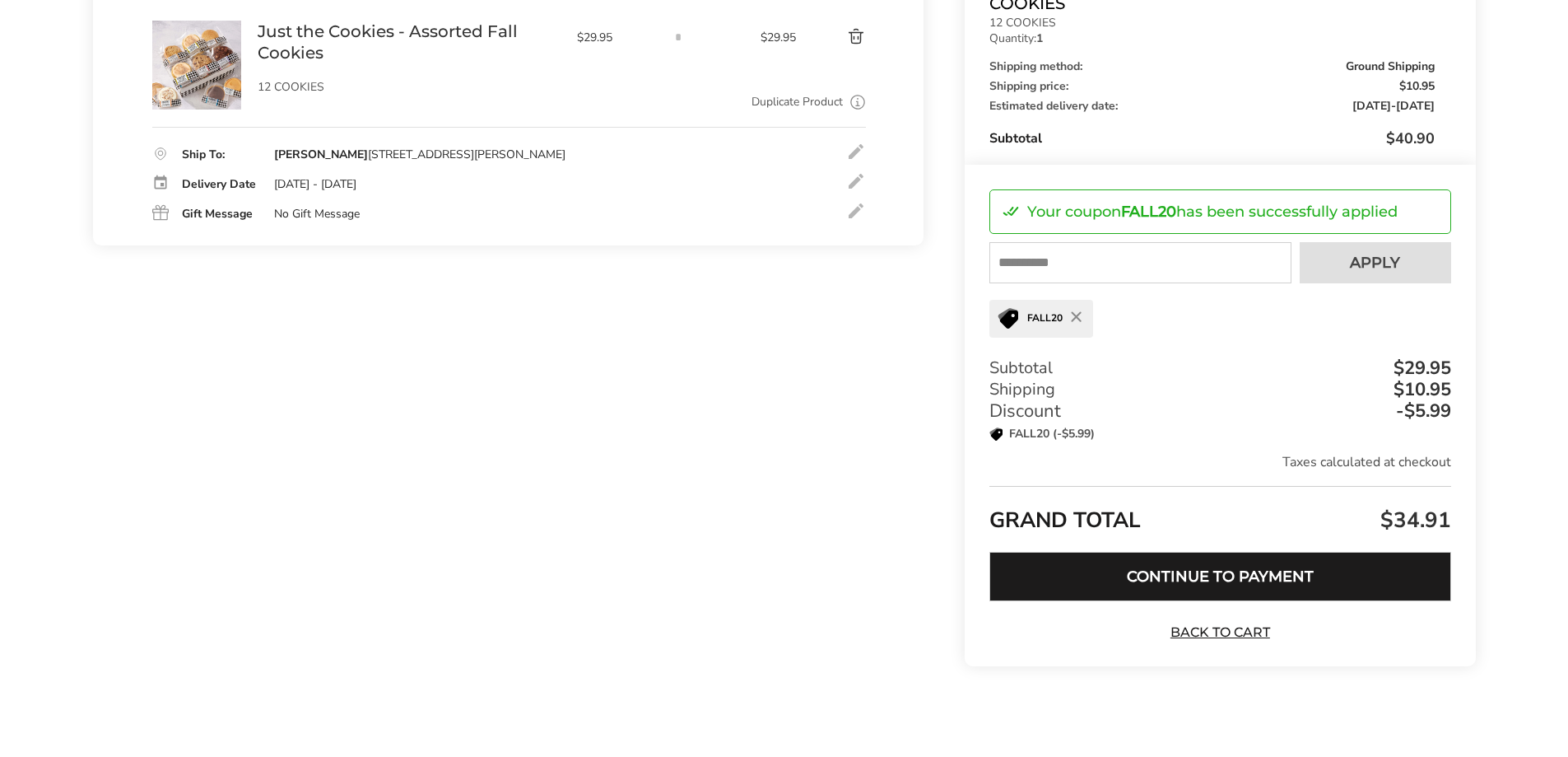
click at [1141, 567] on button "Continue to Payment" at bounding box center [1220, 576] width 461 height 49
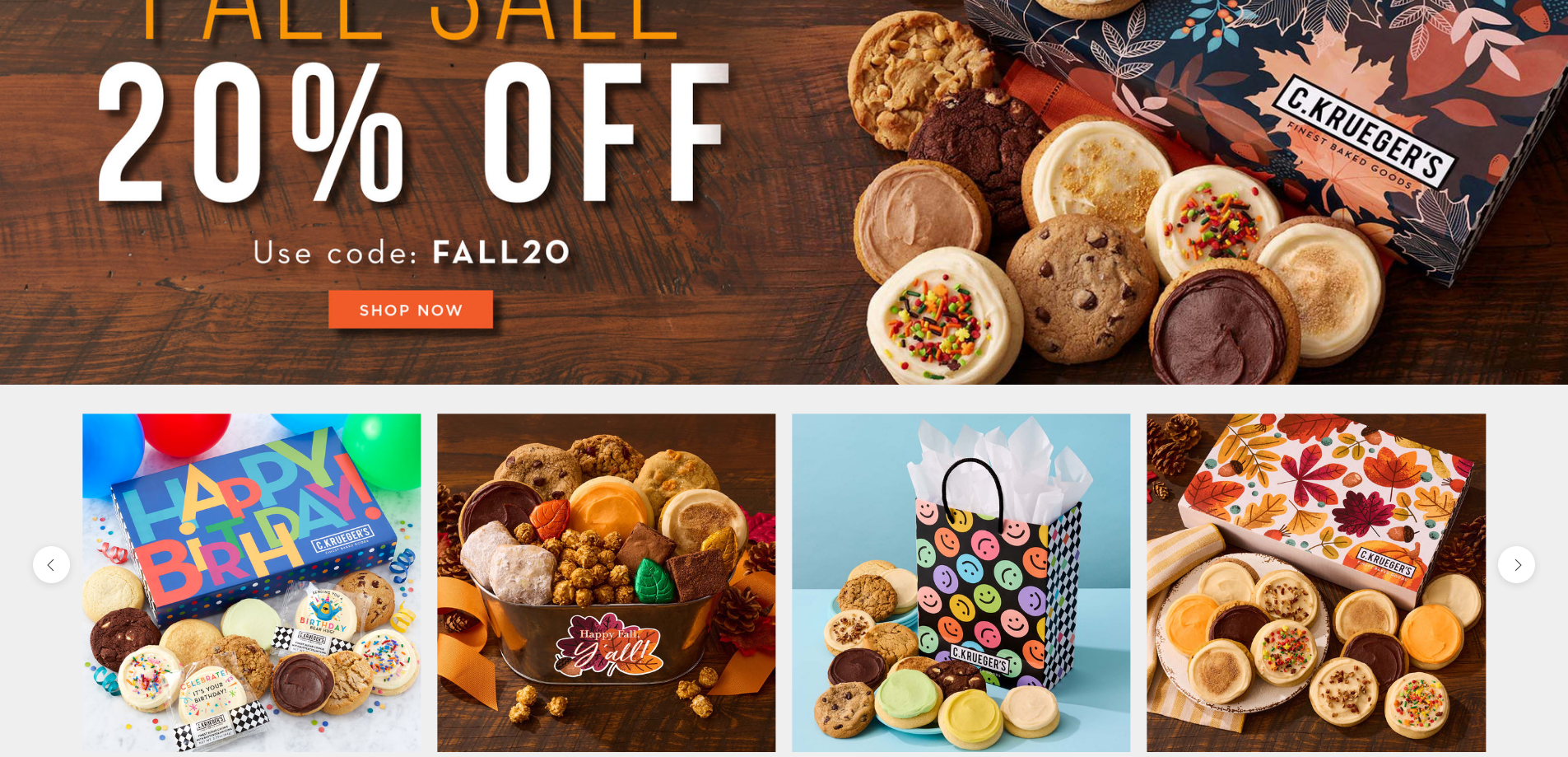
scroll to position [494, 0]
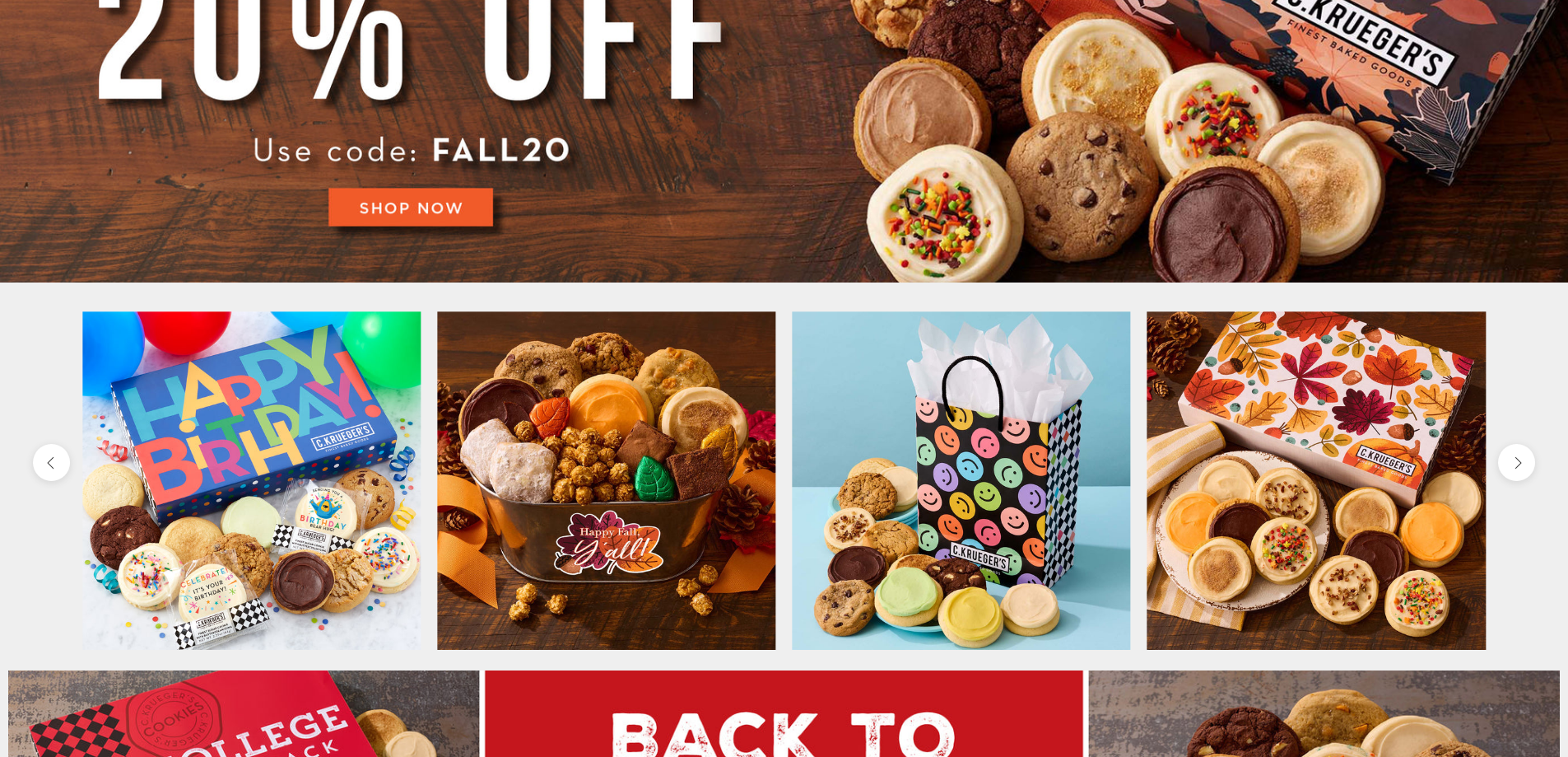
click at [1276, 459] on img at bounding box center [1317, 480] width 339 height 339
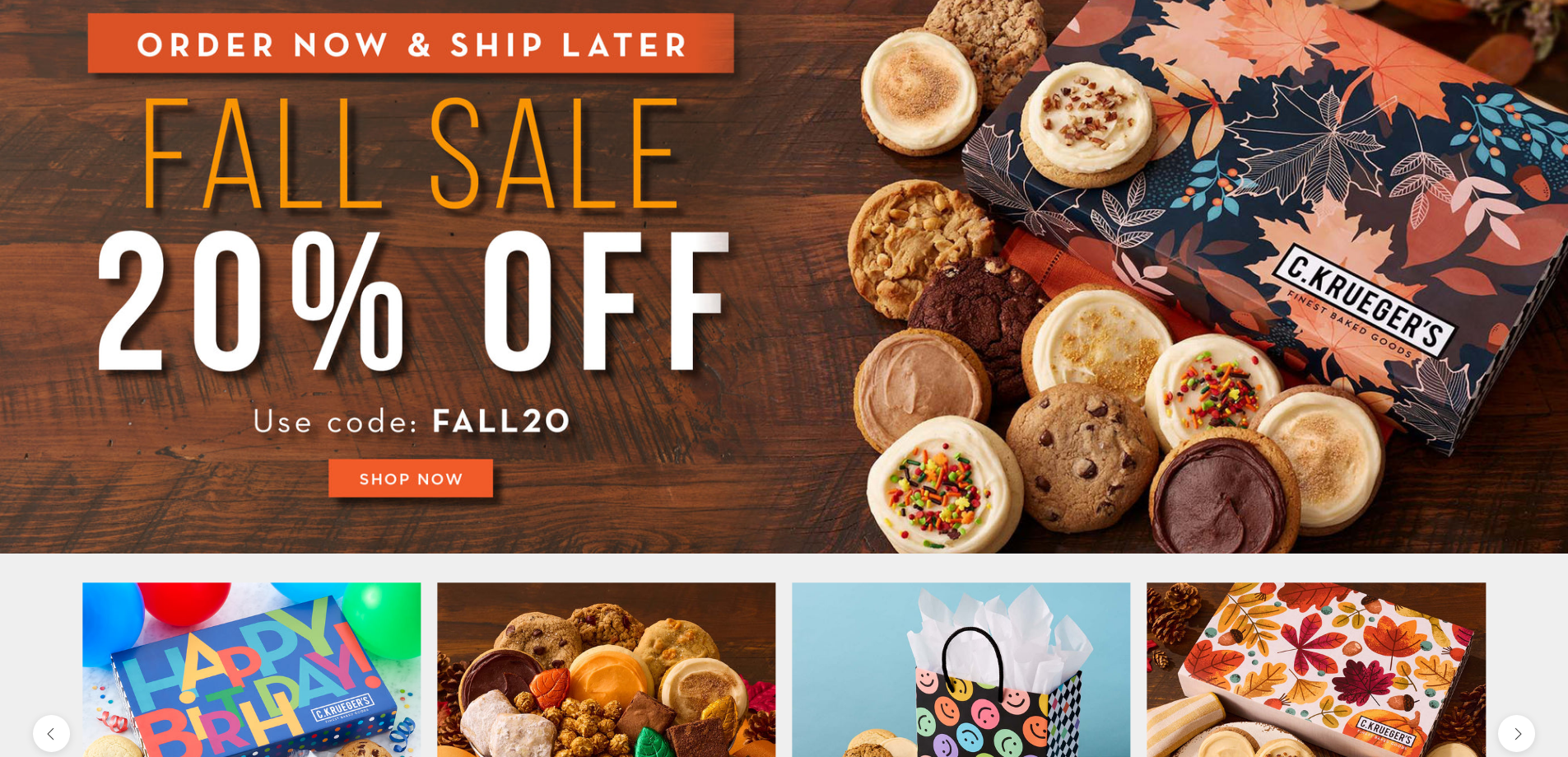
scroll to position [165, 0]
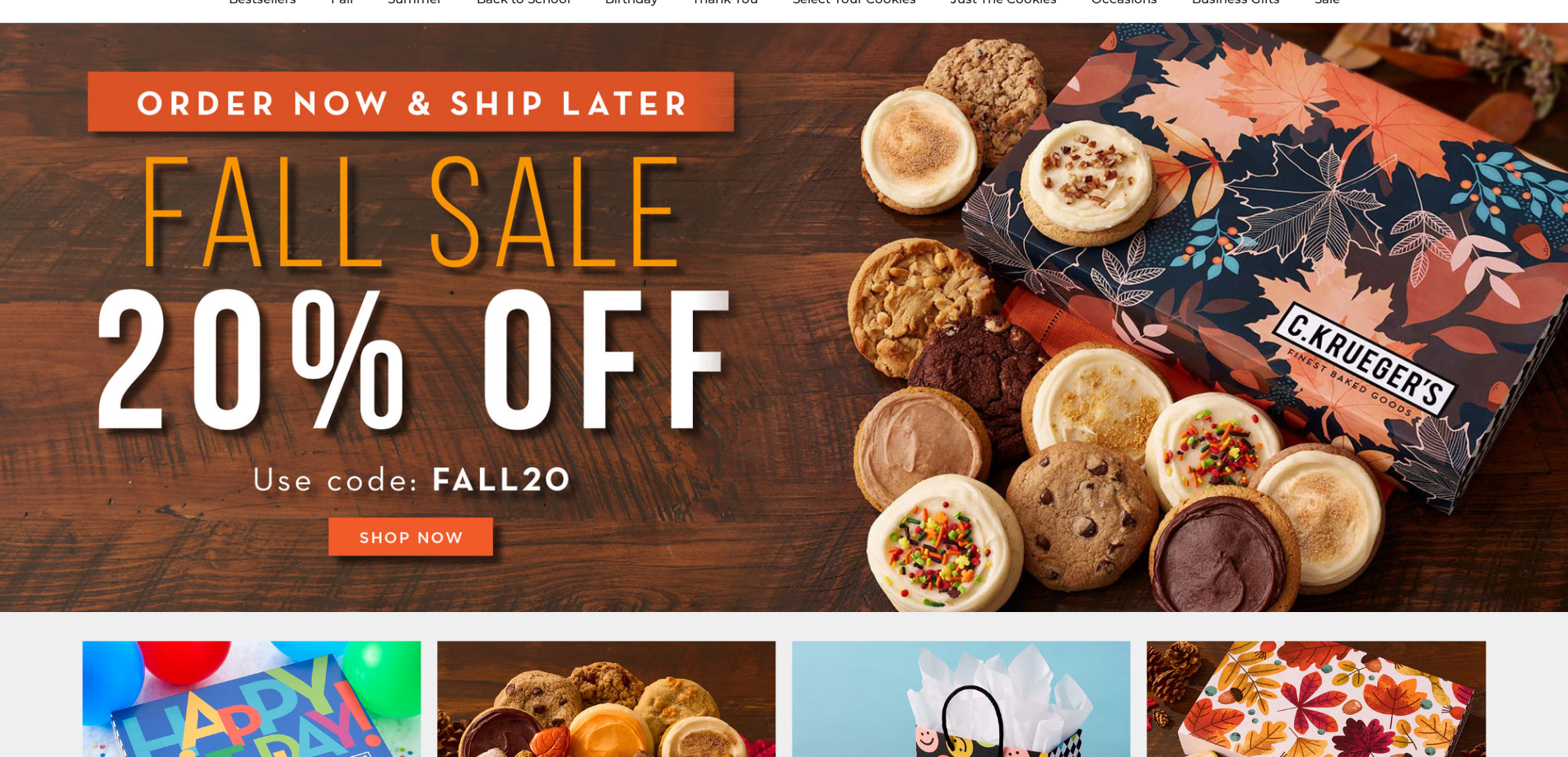
click at [541, 306] on img at bounding box center [784, 317] width 1568 height 588
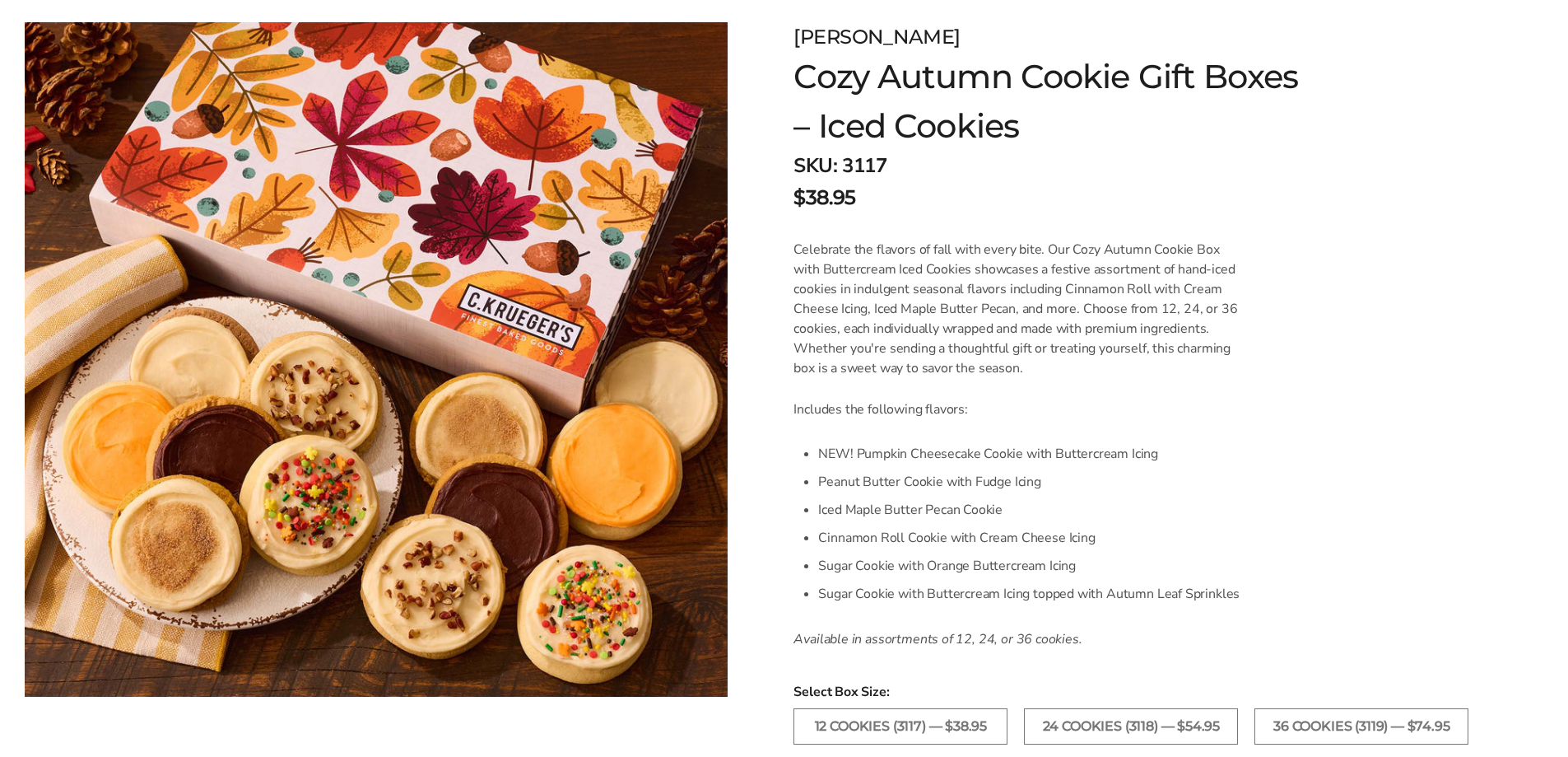
scroll to position [247, 0]
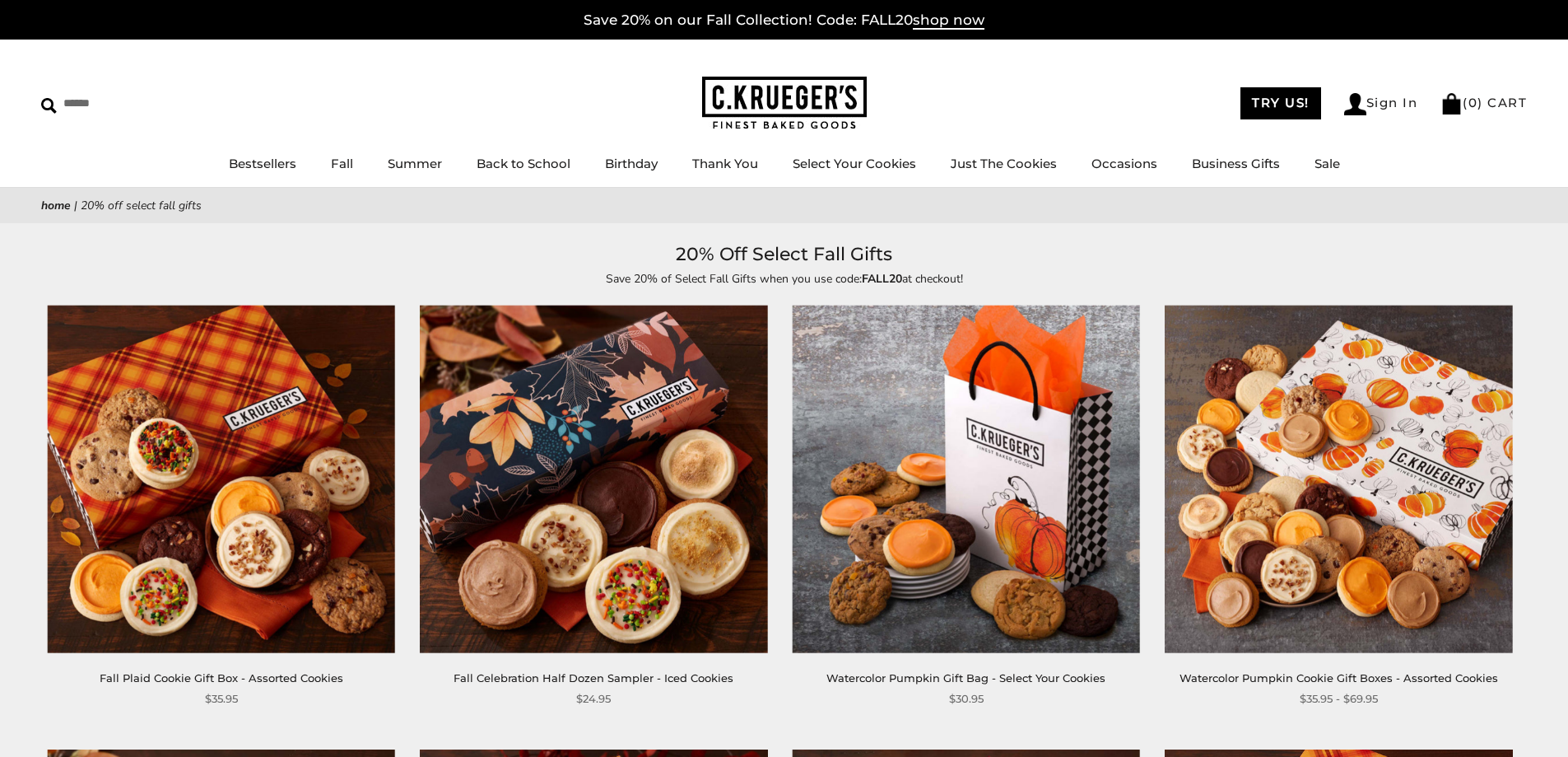
drag, startPoint x: 1565, startPoint y: 101, endPoint x: 1572, endPoint y: 124, distance: 24.0
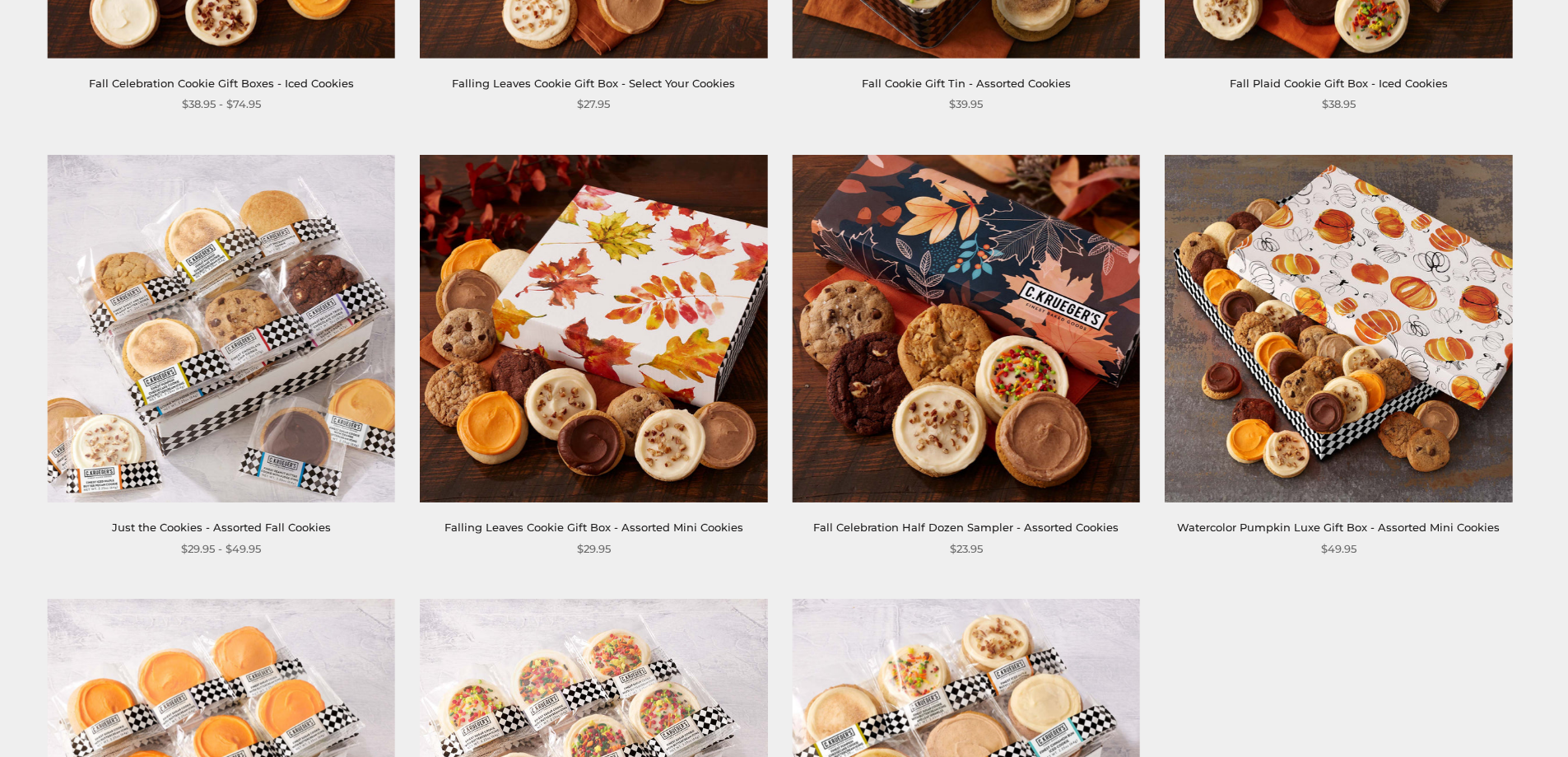
scroll to position [2090, 0]
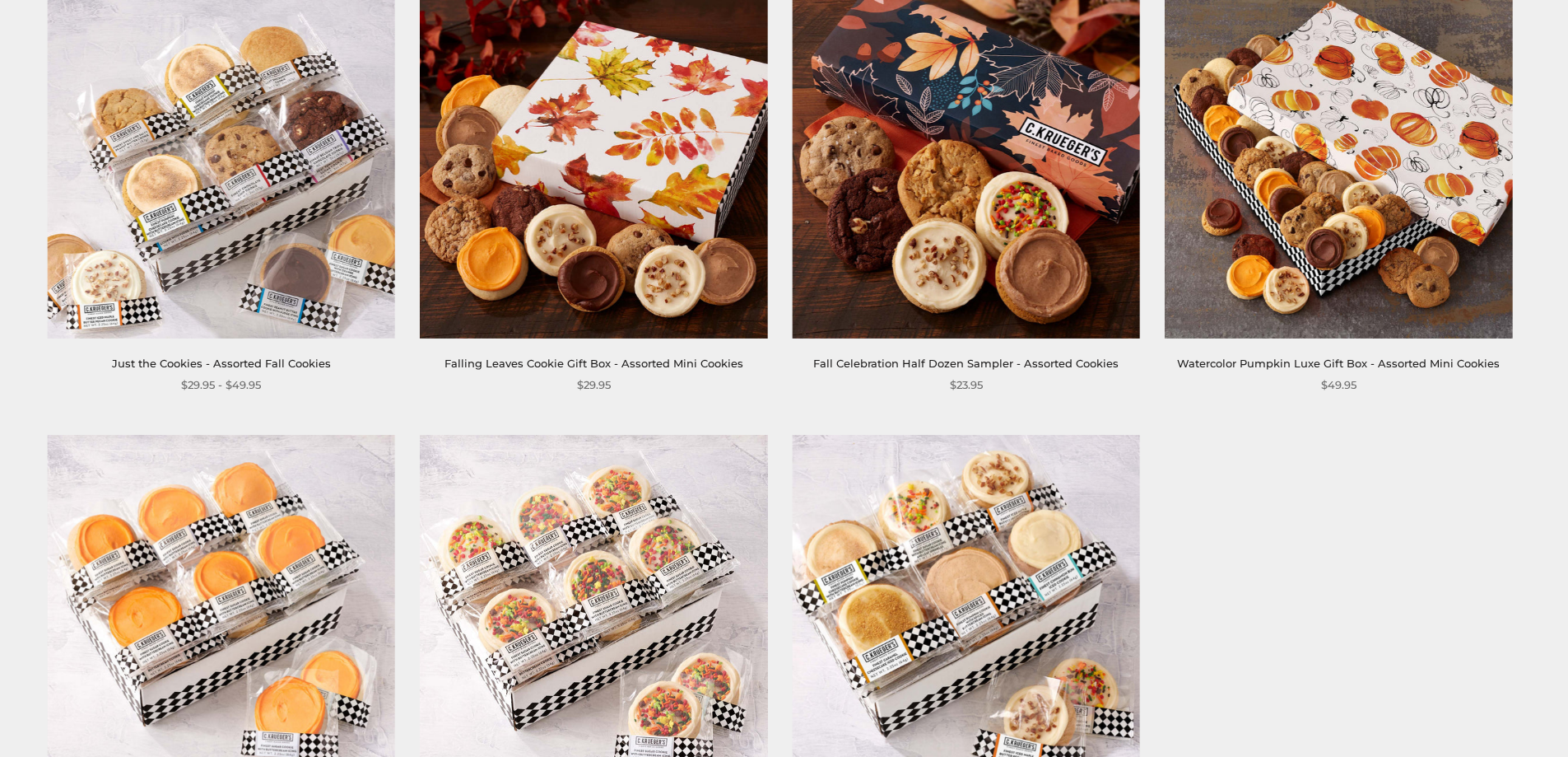
click at [243, 250] on img at bounding box center [221, 165] width 347 height 347
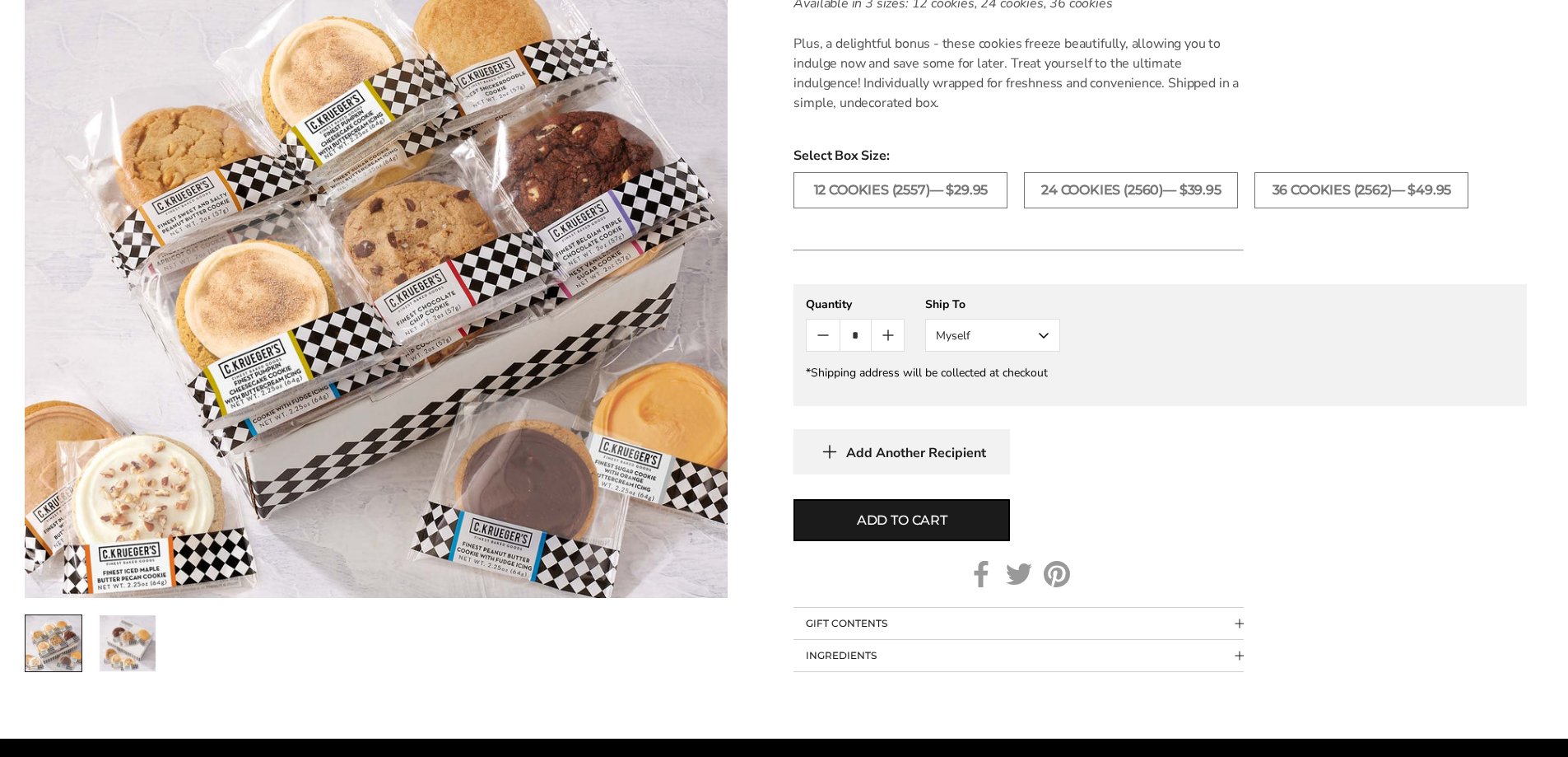
scroll to position [1023, 0]
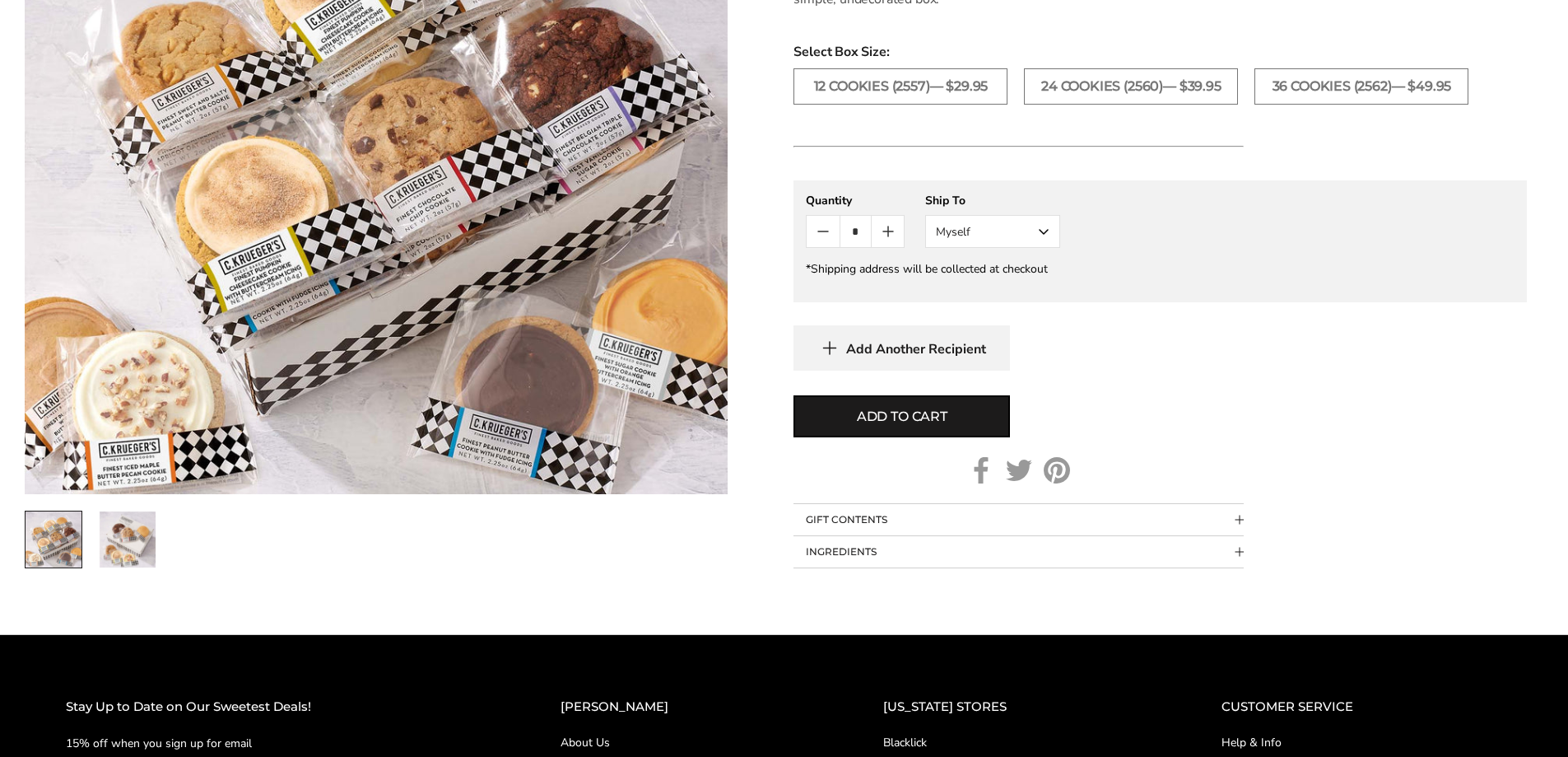
click at [1229, 550] on button "INGREDIENTS" at bounding box center [1019, 551] width 450 height 31
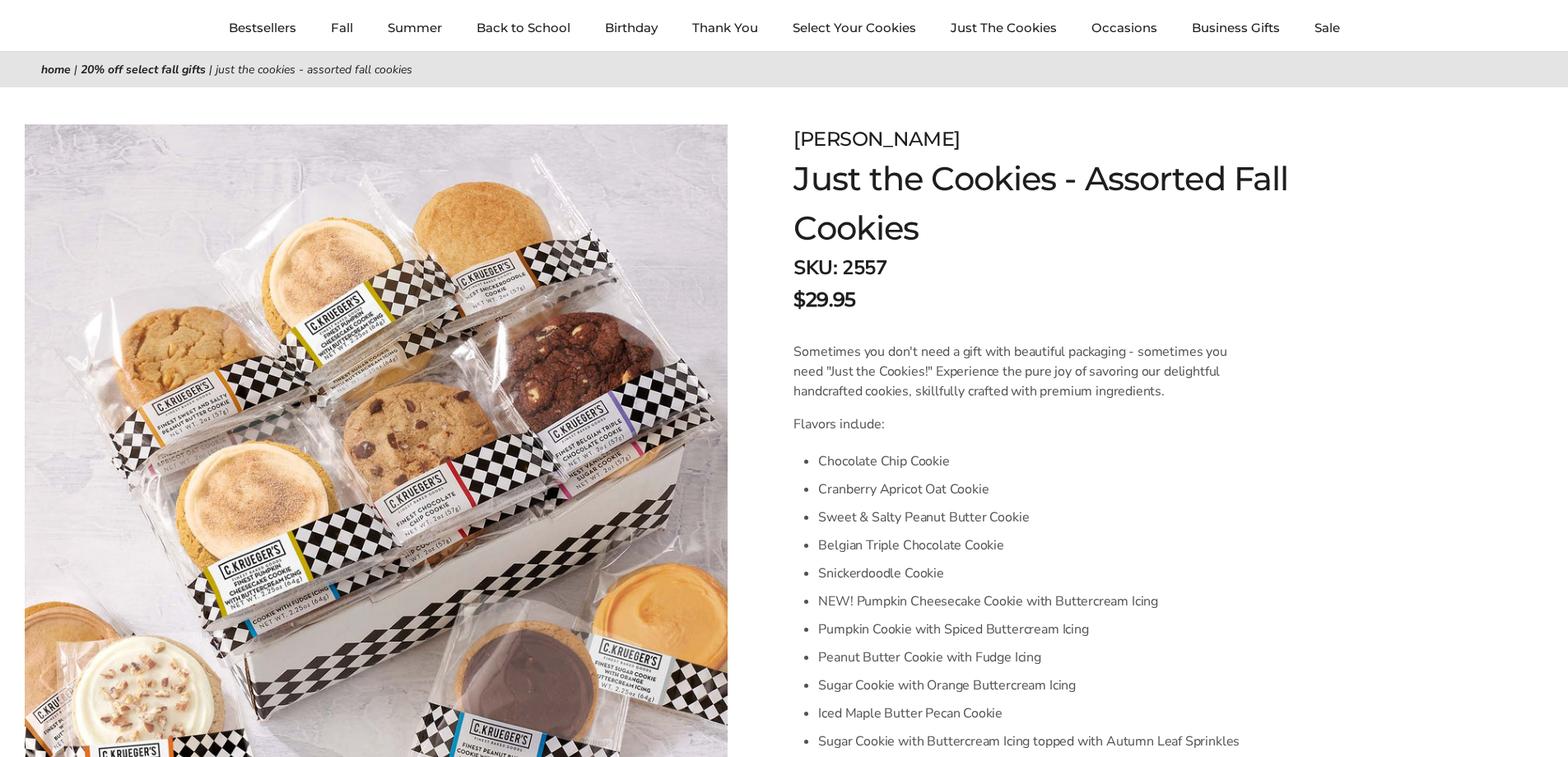
scroll to position [165, 0]
